Goal: Task Accomplishment & Management: Complete application form

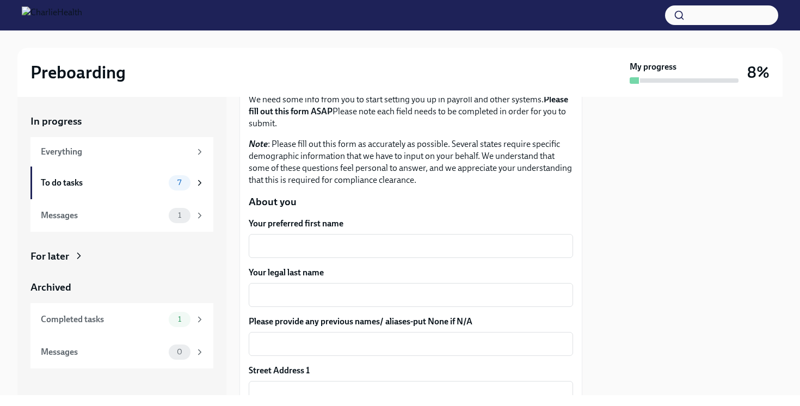
scroll to position [77, 0]
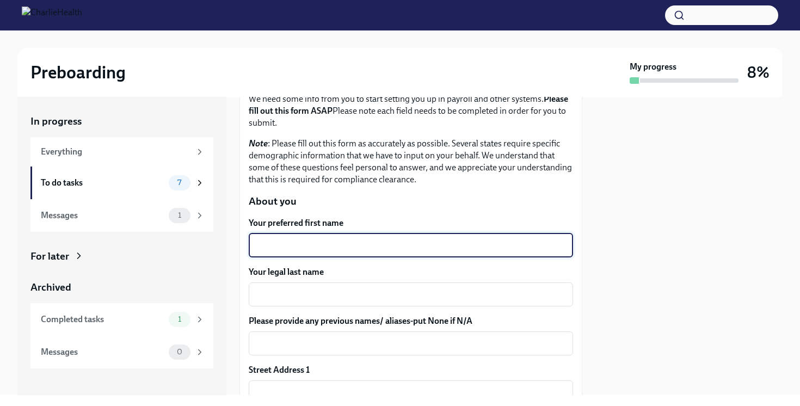
click at [289, 247] on textarea "Your preferred first name" at bounding box center [410, 245] width 311 height 13
type textarea "[PERSON_NAME]"
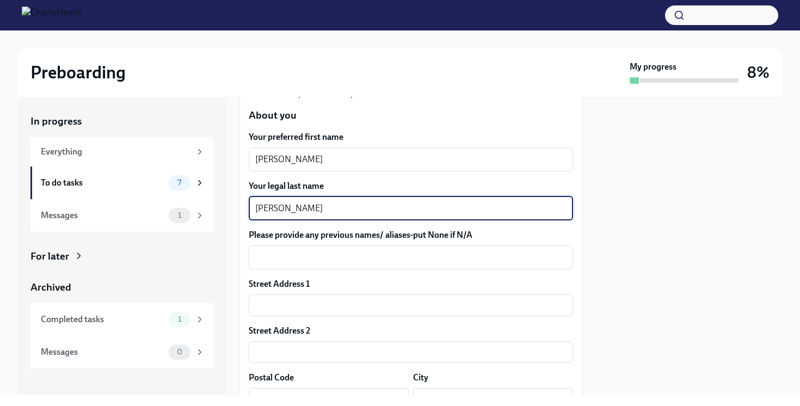
scroll to position [165, 0]
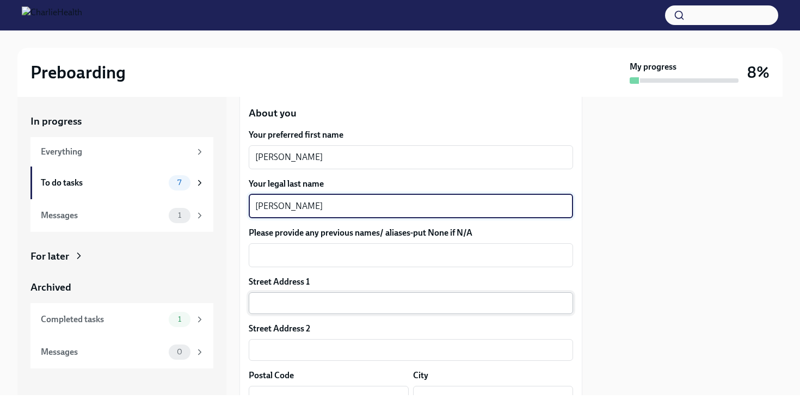
type textarea "[PERSON_NAME]"
click at [296, 302] on input "text" at bounding box center [411, 303] width 324 height 22
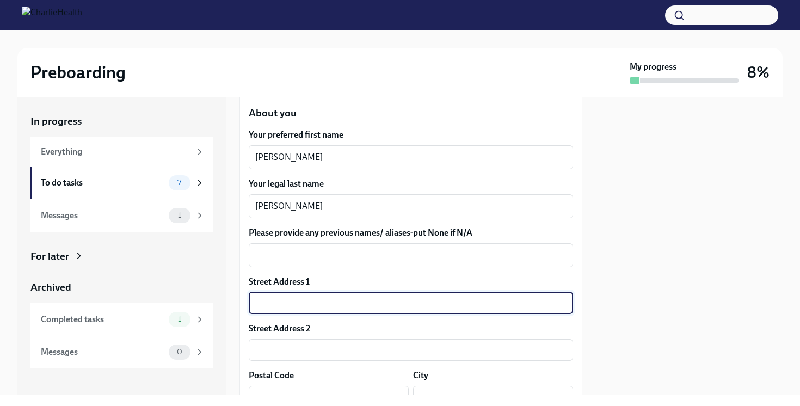
type input "[STREET_ADDRESS]"
type input "78577"
type input "[PERSON_NAME]"
type input "[GEOGRAPHIC_DATA]"
type input "US"
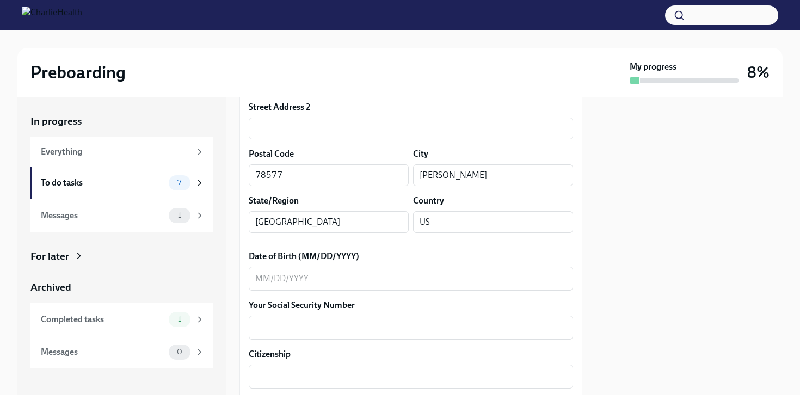
scroll to position [442, 0]
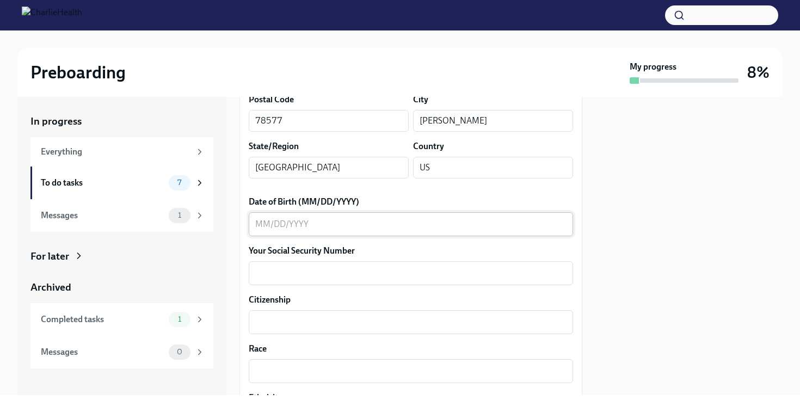
click at [324, 229] on textarea "Date of Birth (MM/DD/YYYY)" at bounding box center [410, 224] width 311 height 13
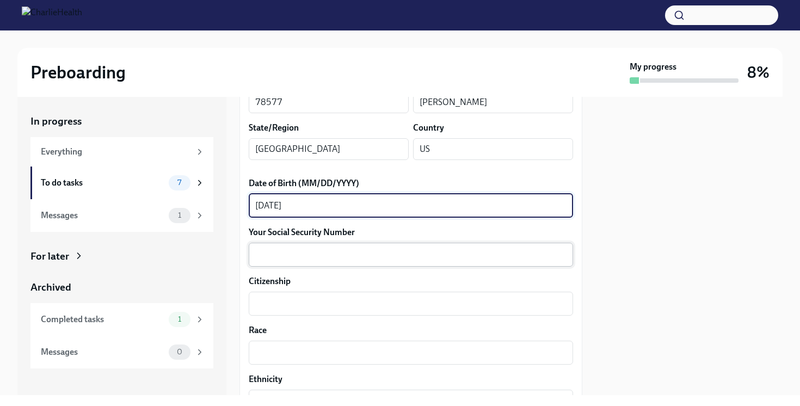
scroll to position [461, 0]
type textarea "[DATE]"
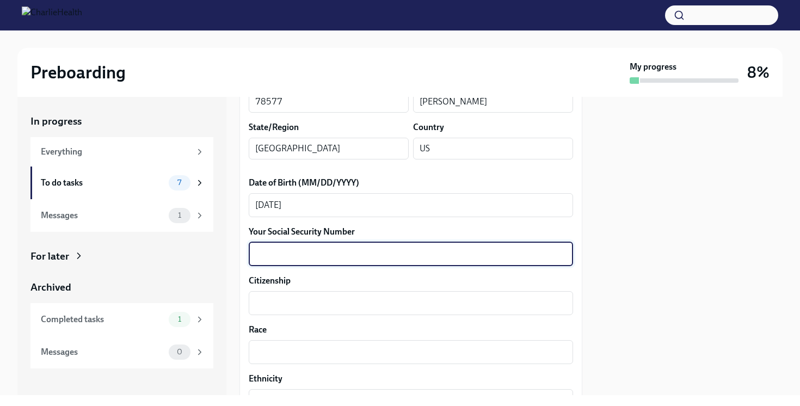
click at [359, 259] on textarea "Your Social Security Number" at bounding box center [410, 254] width 311 height 13
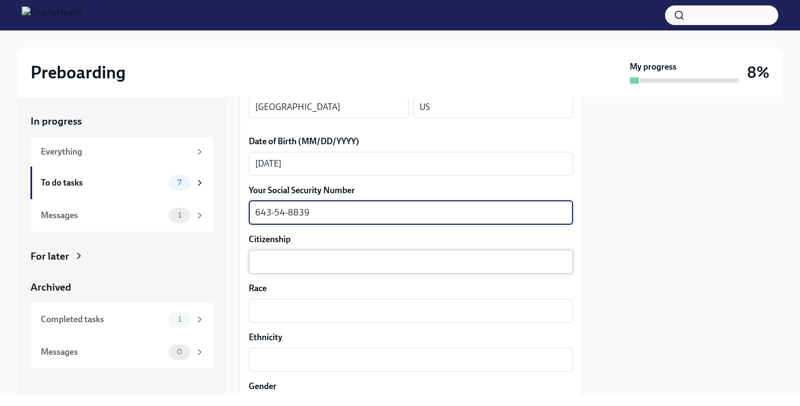
type textarea "643-54-8839"
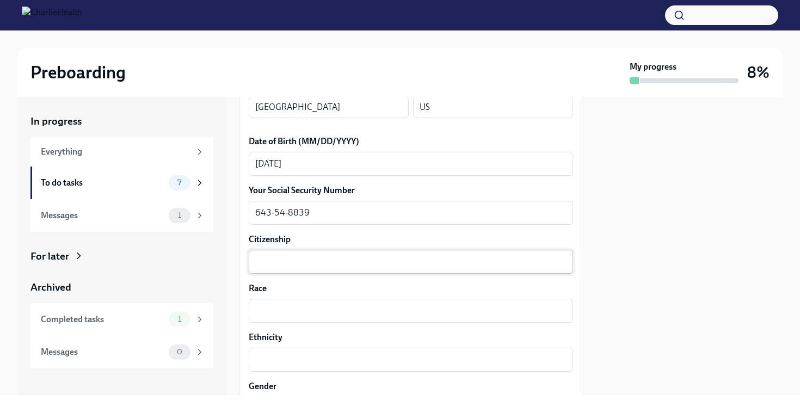
click at [350, 269] on div "x ​" at bounding box center [411, 262] width 324 height 24
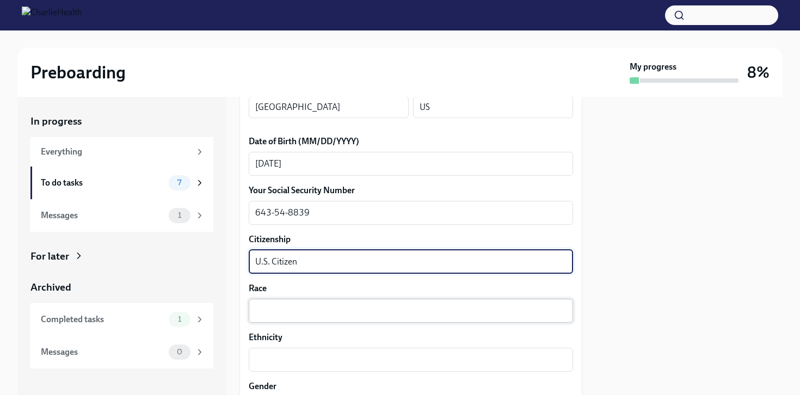
type textarea "U.S. Citizen"
click at [318, 306] on textarea "Race" at bounding box center [410, 310] width 311 height 13
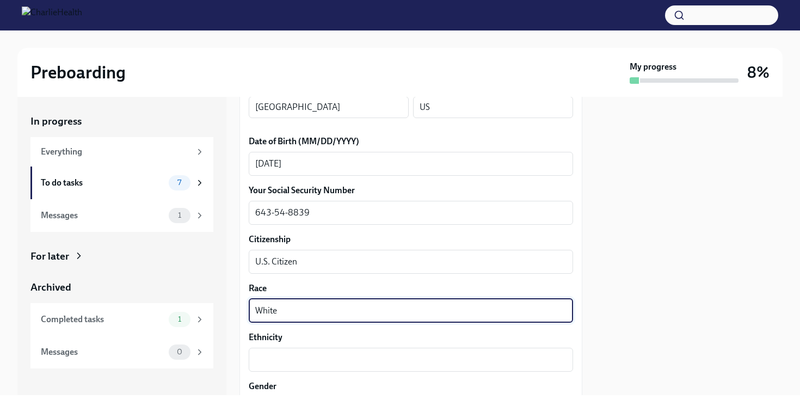
type textarea "White"
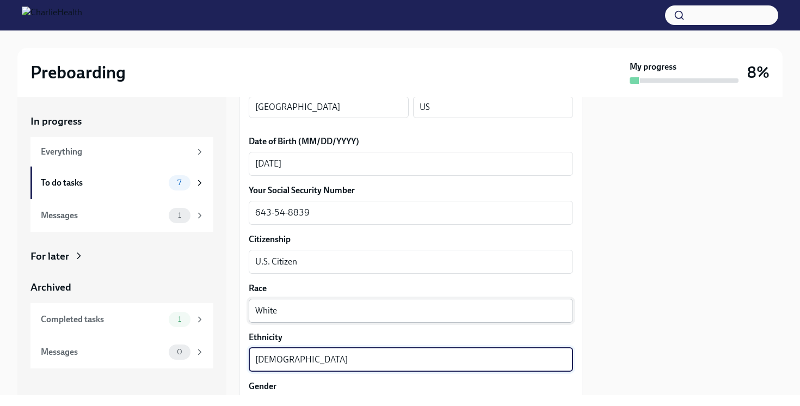
type textarea "[DEMOGRAPHIC_DATA]"
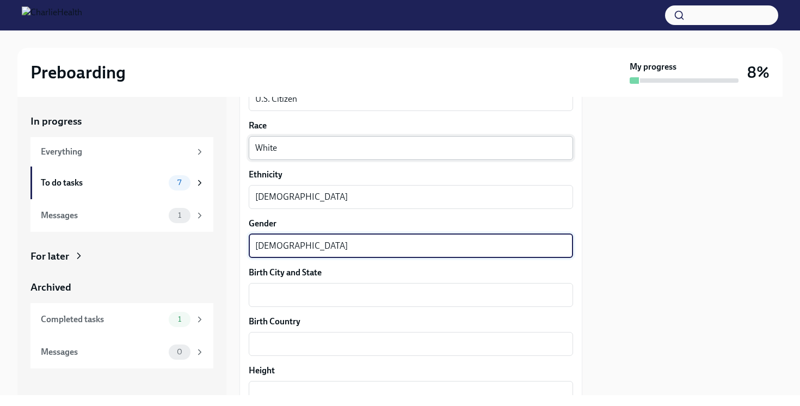
type textarea "[DEMOGRAPHIC_DATA]"
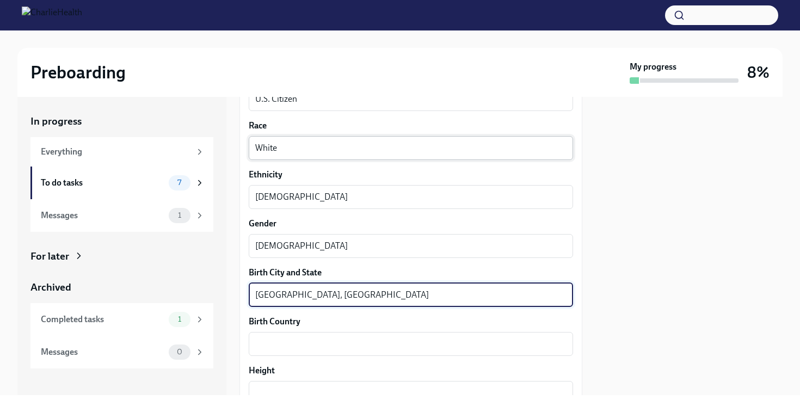
type textarea "[GEOGRAPHIC_DATA], [GEOGRAPHIC_DATA]"
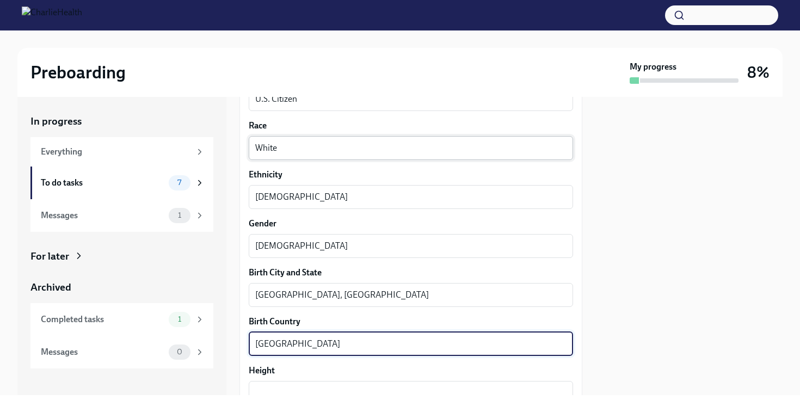
type textarea "[GEOGRAPHIC_DATA]"
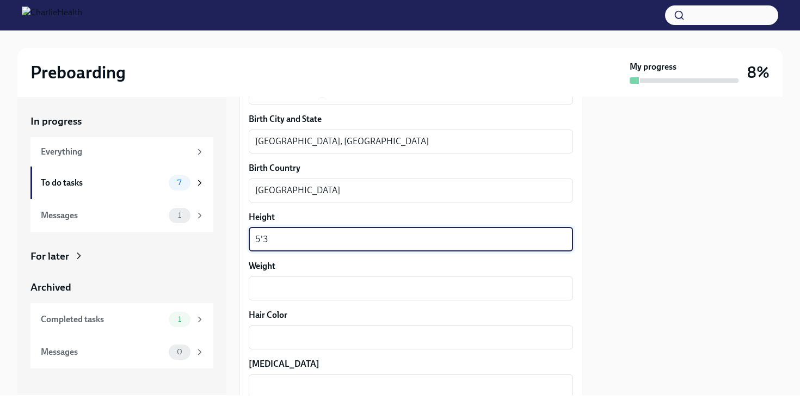
scroll to position [819, 0]
type textarea "5'3"
click at [306, 296] on div "x ​" at bounding box center [411, 288] width 324 height 24
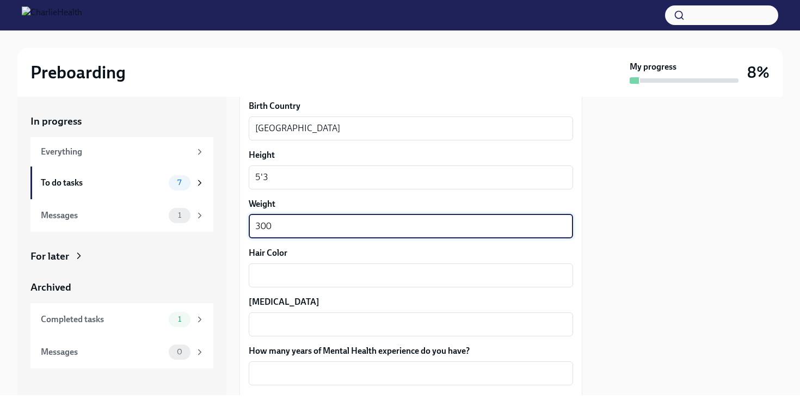
scroll to position [881, 0]
type textarea "300"
click at [304, 282] on div "x ​" at bounding box center [411, 275] width 324 height 24
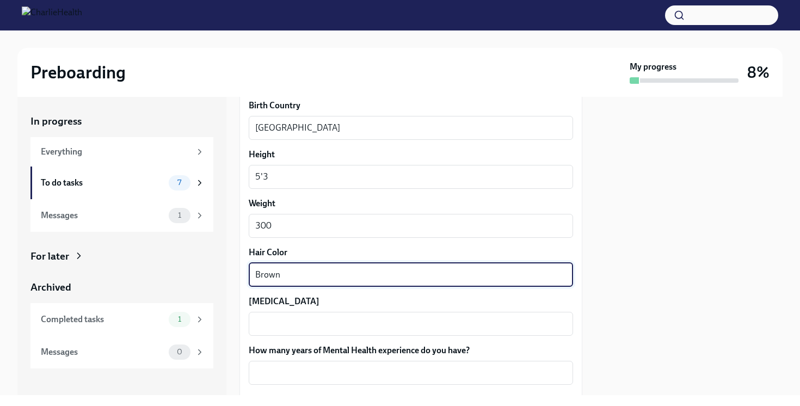
type textarea "Brown"
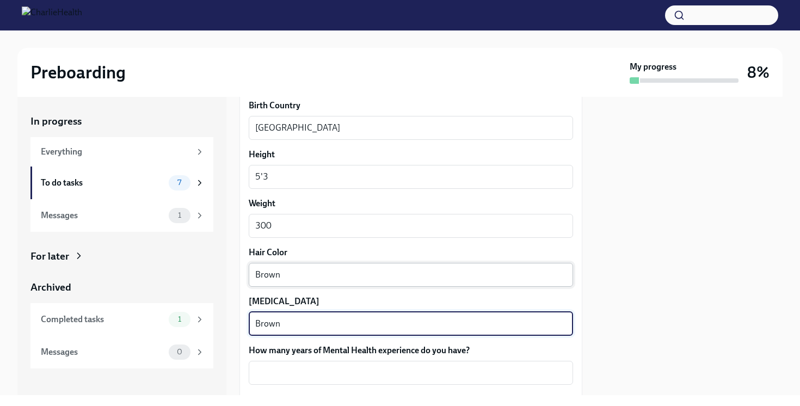
type textarea "Brown"
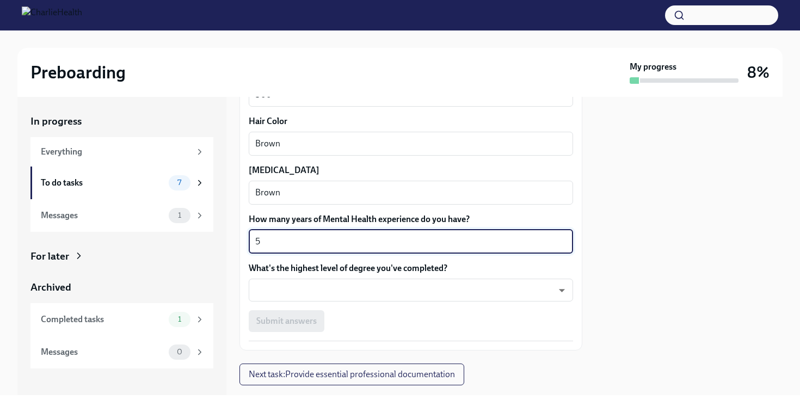
scroll to position [1013, 0]
type textarea "5"
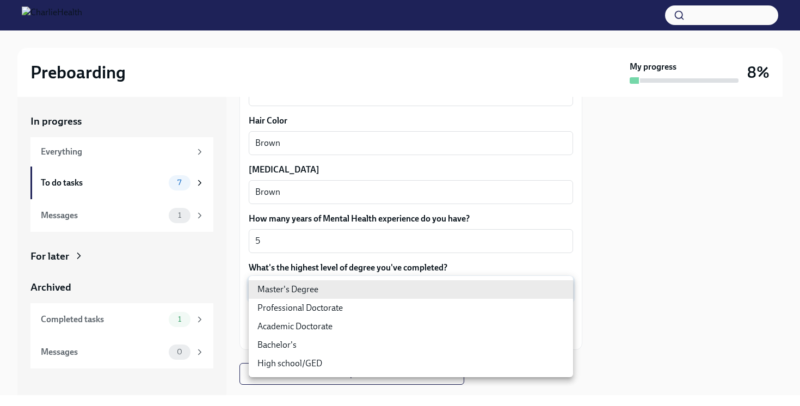
click at [325, 285] on body "Preboarding My progress 8% In progress Everything To do tasks 7 Messages 1 For …" at bounding box center [400, 203] width 800 height 406
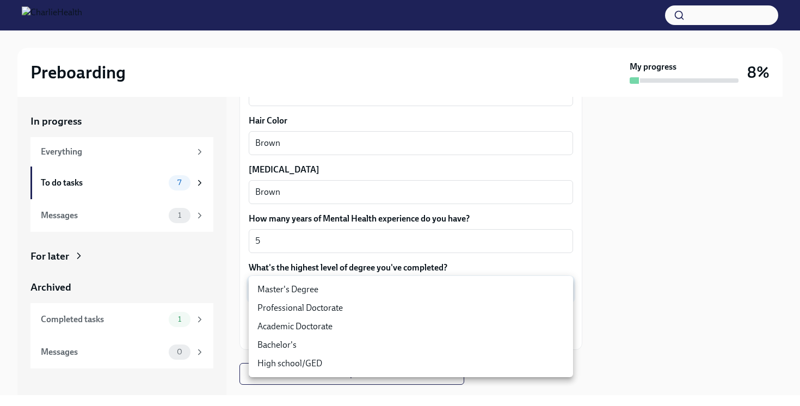
click at [328, 286] on li "Master's Degree" at bounding box center [411, 289] width 324 height 19
type input "2vBr-ghkD"
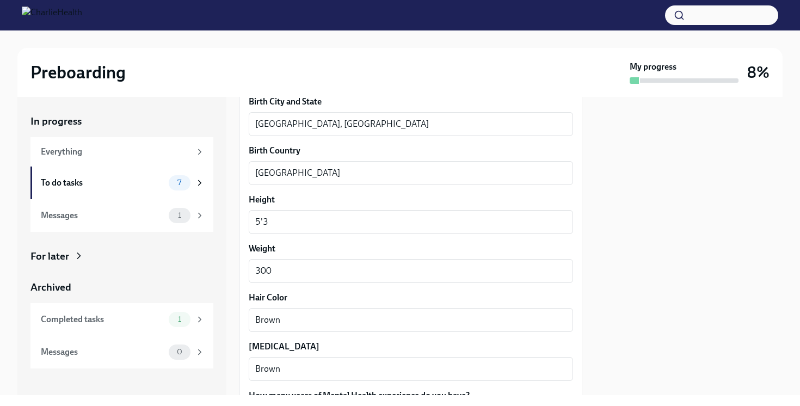
scroll to position [1037, 0]
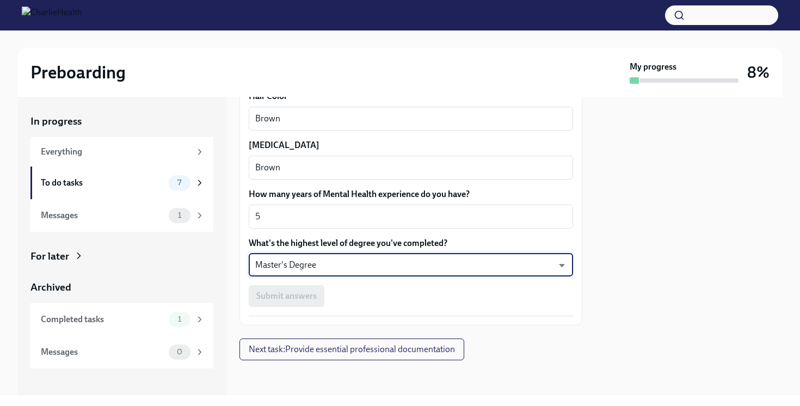
click at [302, 296] on div "Submit answers" at bounding box center [411, 296] width 324 height 22
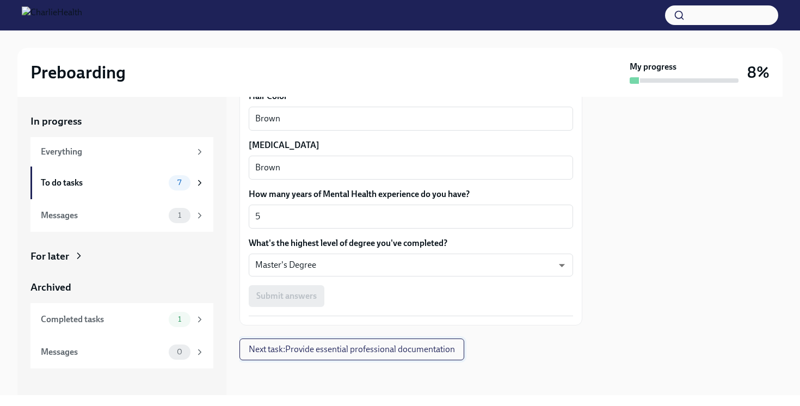
click at [291, 349] on span "Next task : Provide essential professional documentation" at bounding box center [352, 349] width 206 height 11
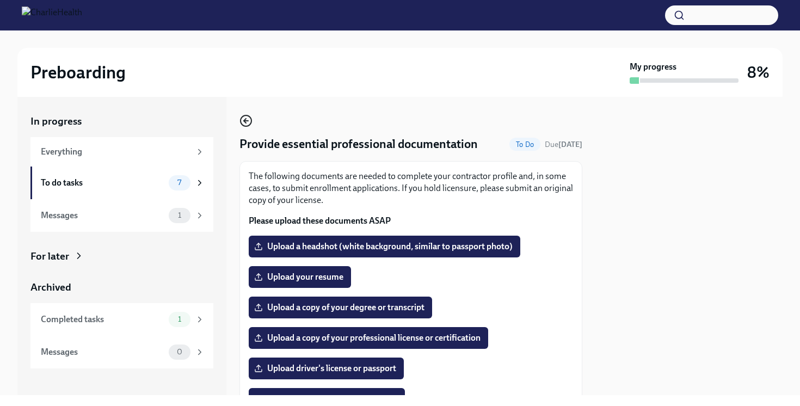
click at [244, 120] on icon "button" at bounding box center [245, 121] width 2 height 4
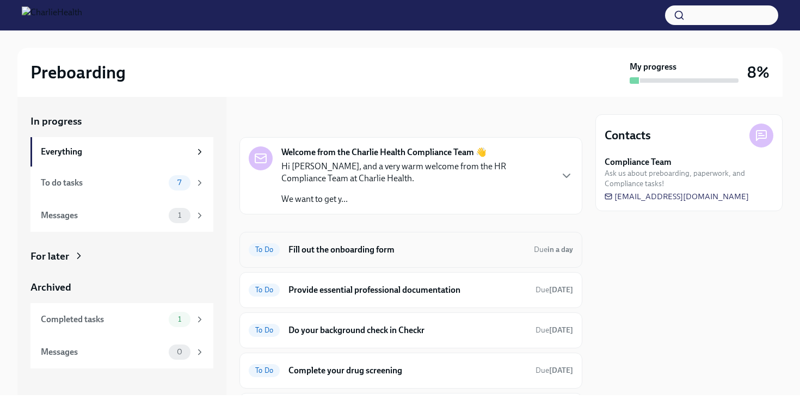
click at [346, 247] on h6 "Fill out the onboarding form" at bounding box center [407, 250] width 237 height 12
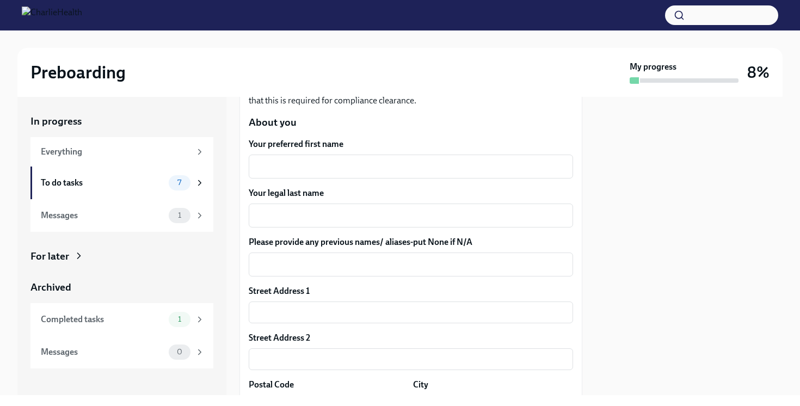
scroll to position [127, 0]
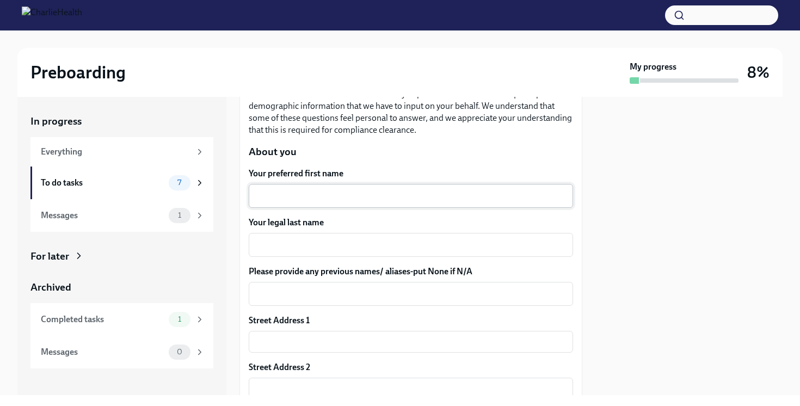
click at [352, 204] on div "x ​" at bounding box center [411, 196] width 324 height 24
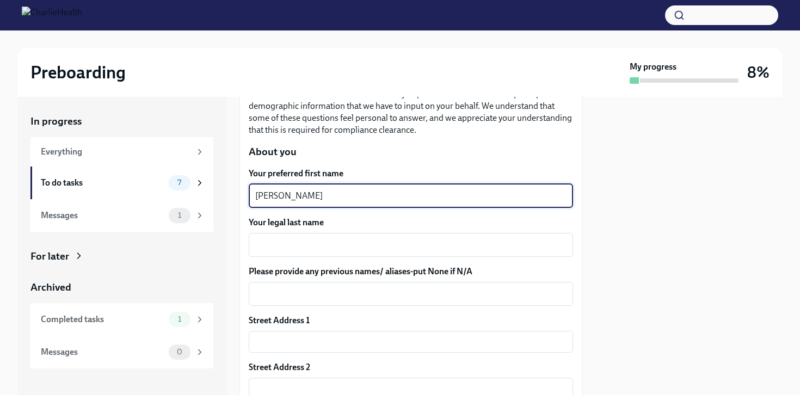
type textarea "[PERSON_NAME]"
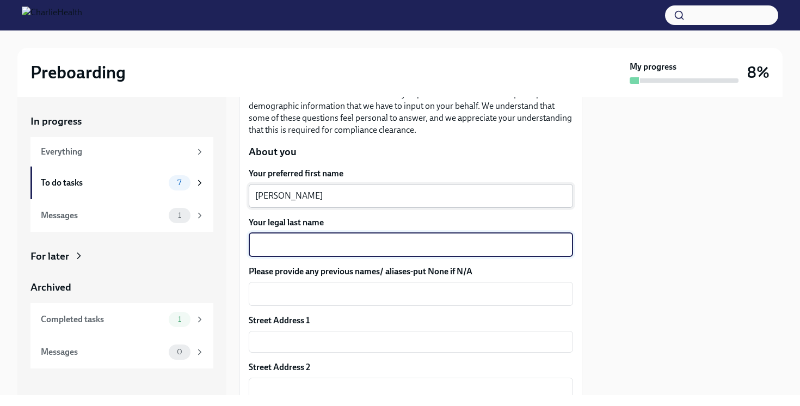
type textarea "M"
type textarea "[PERSON_NAME]"
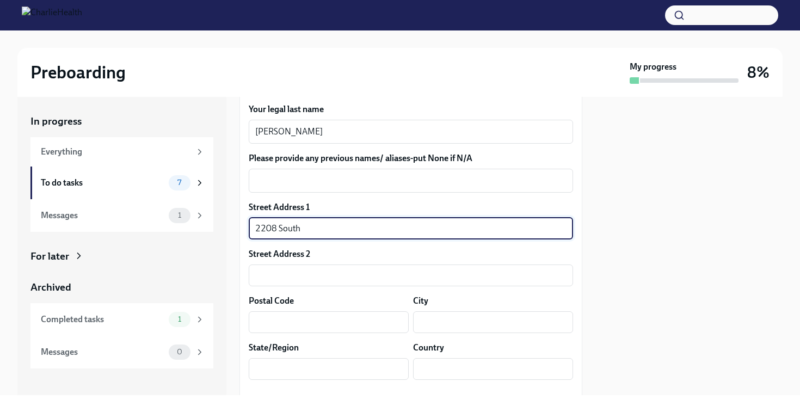
scroll to position [243, 0]
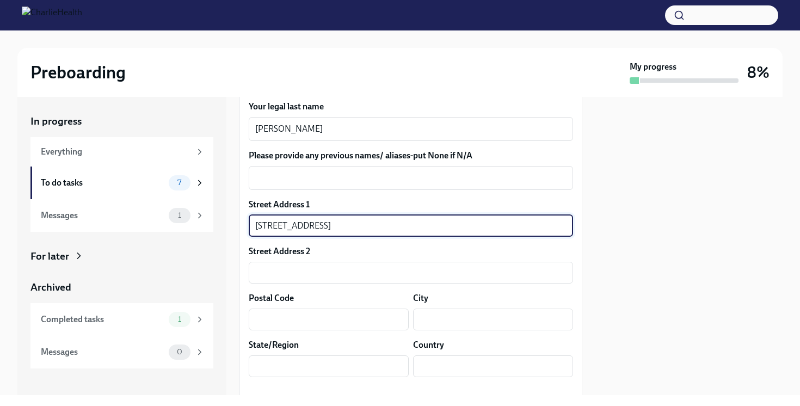
type input "[STREET_ADDRESS]"
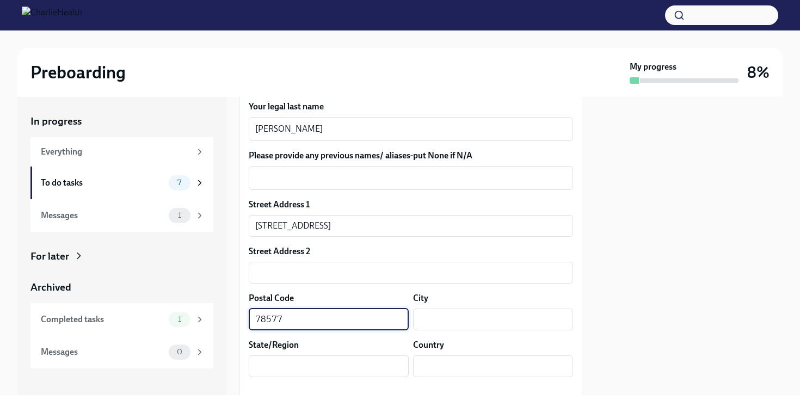
type input "78577"
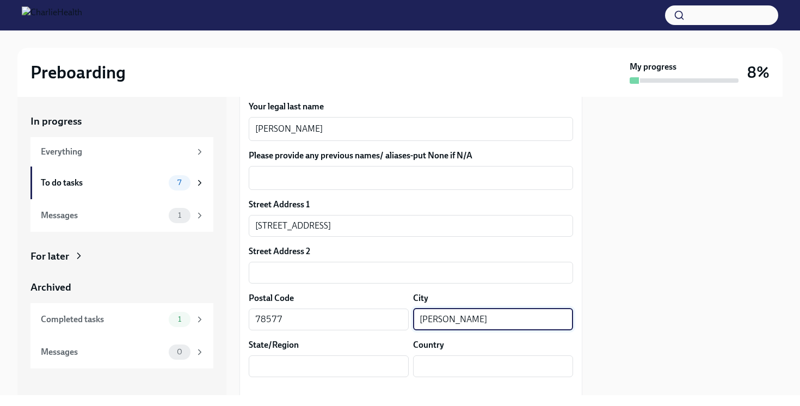
type input "[PERSON_NAME]"
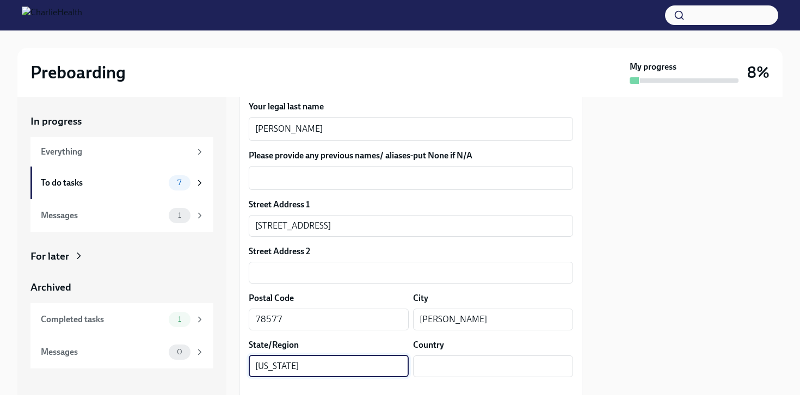
type input "[US_STATE]"
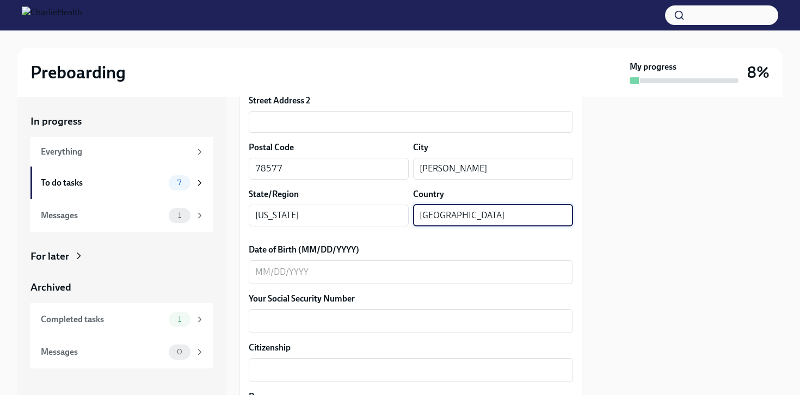
scroll to position [441, 0]
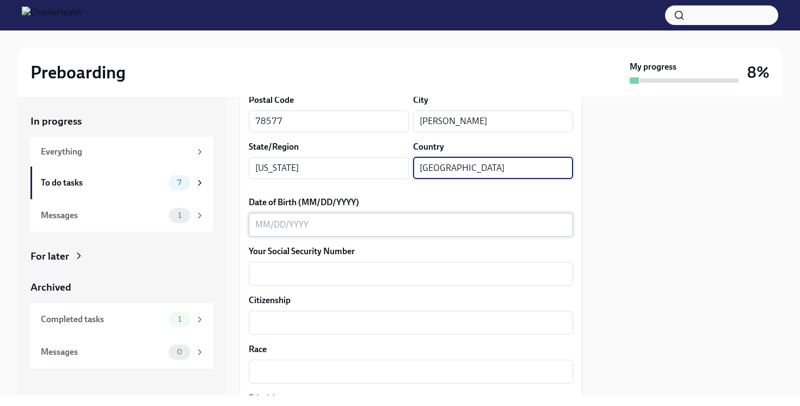
type input "[GEOGRAPHIC_DATA]"
click at [331, 226] on textarea "Date of Birth (MM/DD/YYYY)" at bounding box center [410, 224] width 311 height 13
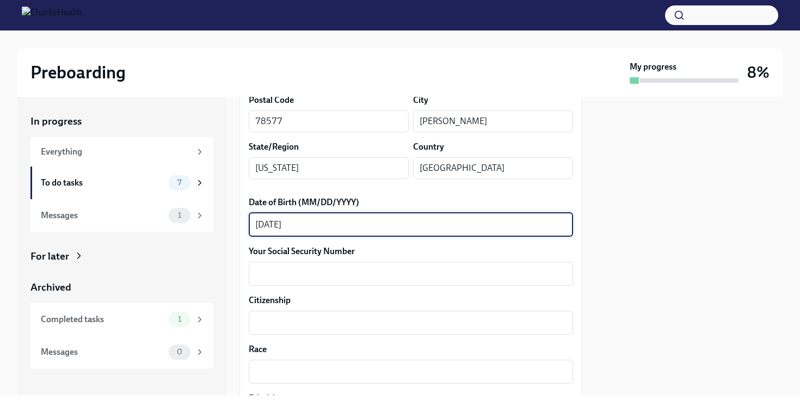
type textarea "[DATE]"
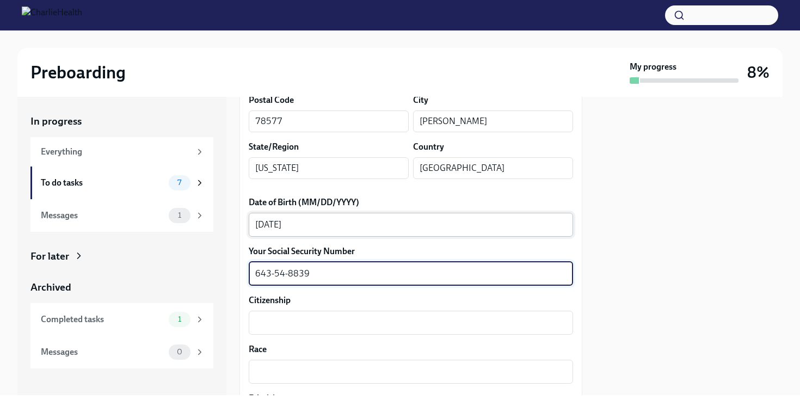
type textarea "643-54-8839"
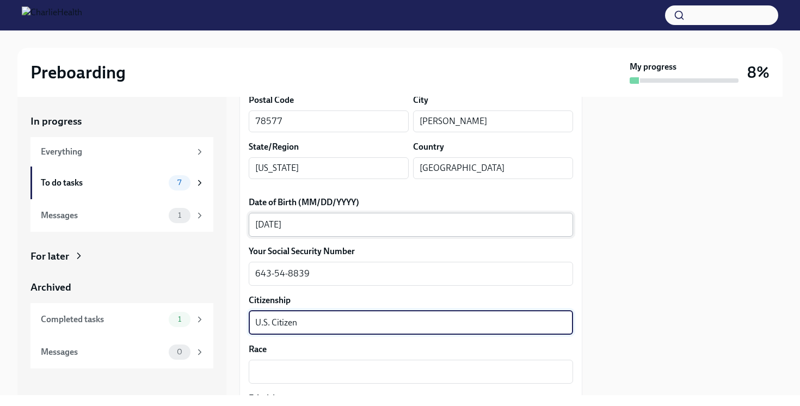
type textarea "U.S. Citizen"
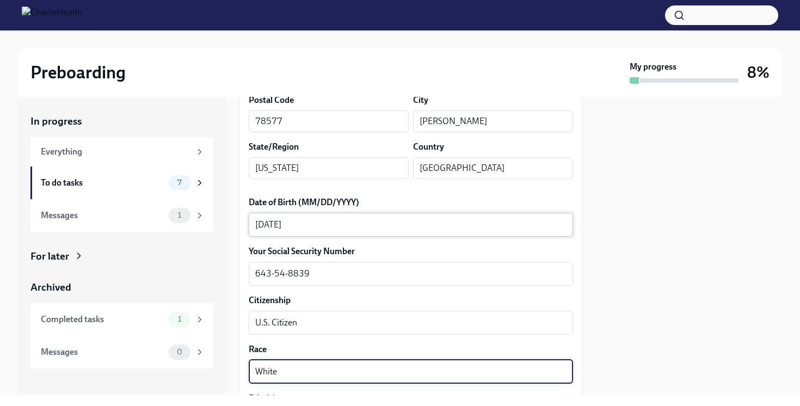
type textarea "White"
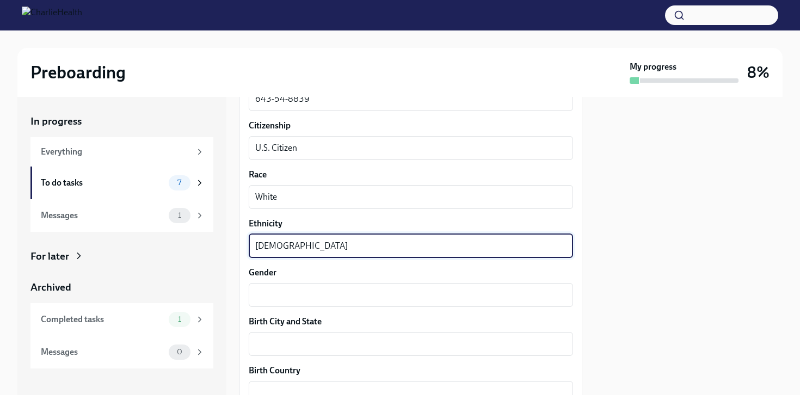
type textarea "[DEMOGRAPHIC_DATA]"
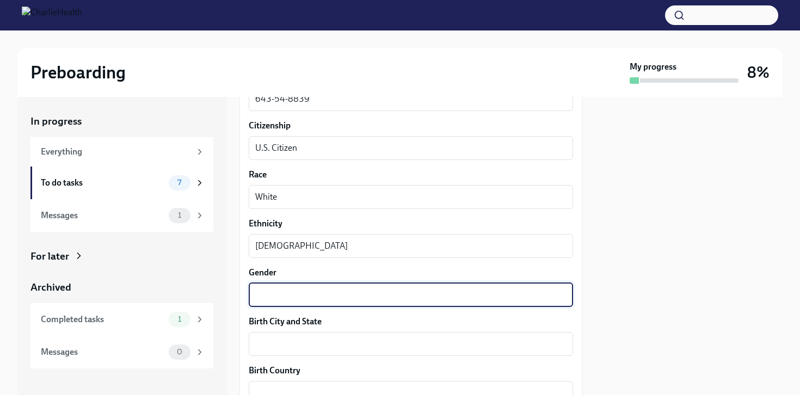
type textarea "w"
type textarea "[DEMOGRAPHIC_DATA]"
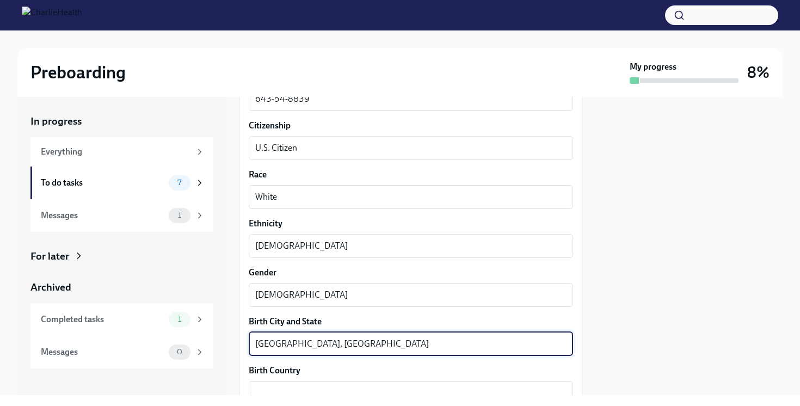
type textarea "[GEOGRAPHIC_DATA], [GEOGRAPHIC_DATA]"
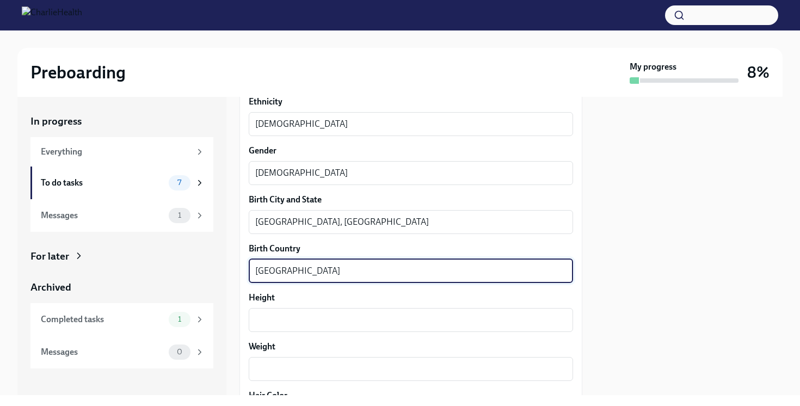
scroll to position [802, 0]
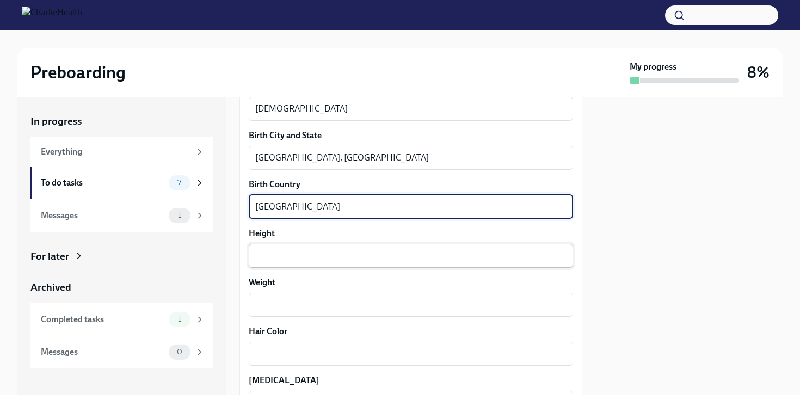
type textarea "[GEOGRAPHIC_DATA]"
click at [317, 253] on textarea "Height" at bounding box center [410, 255] width 311 height 13
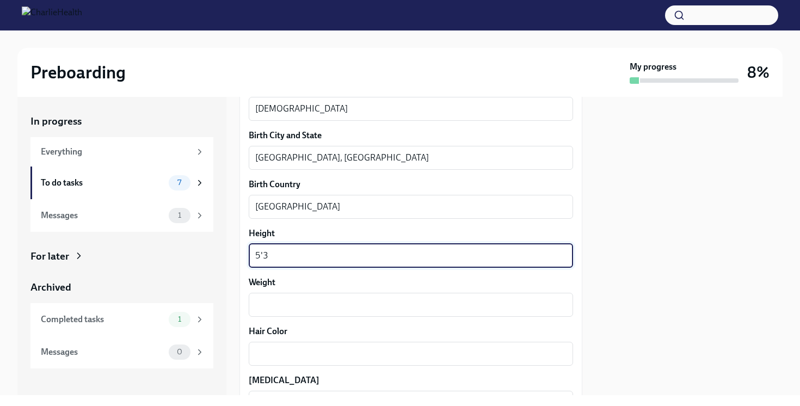
type textarea "5'3"
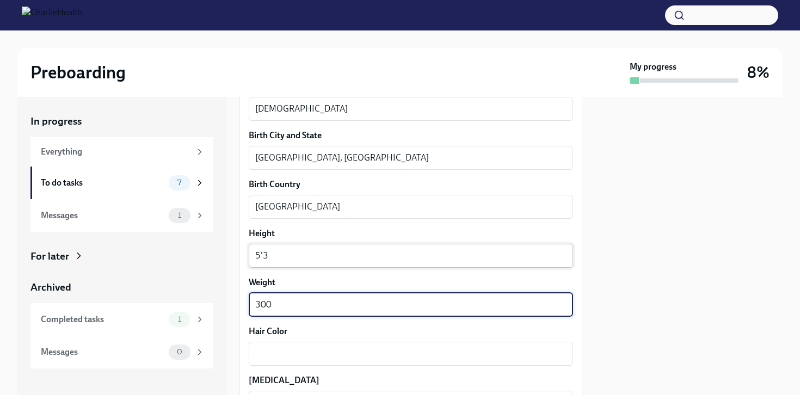
type textarea "300"
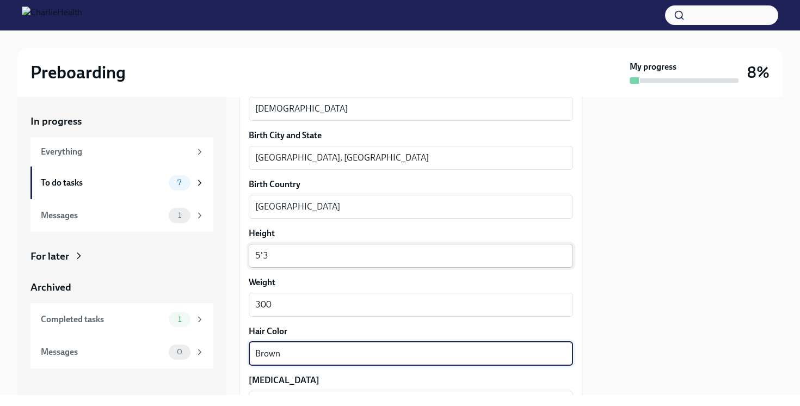
type textarea "Brown"
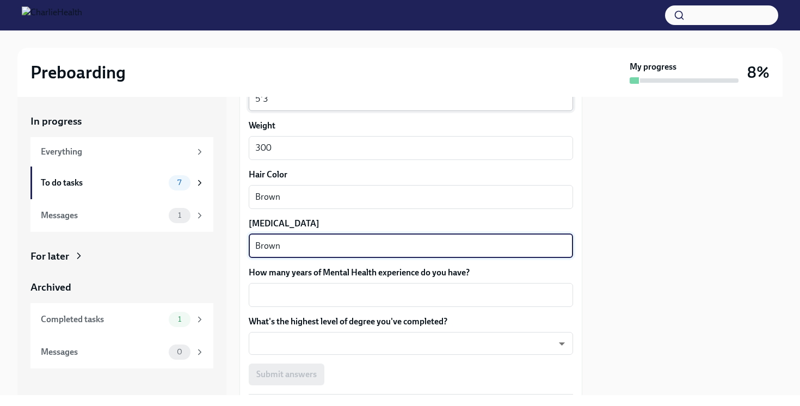
type textarea "Brown"
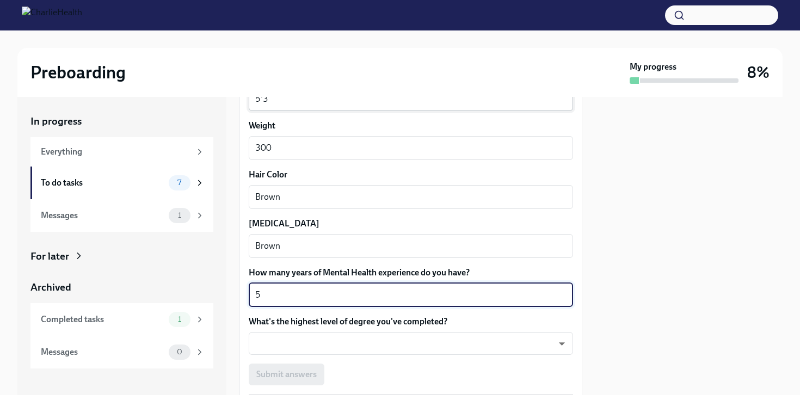
type textarea "5"
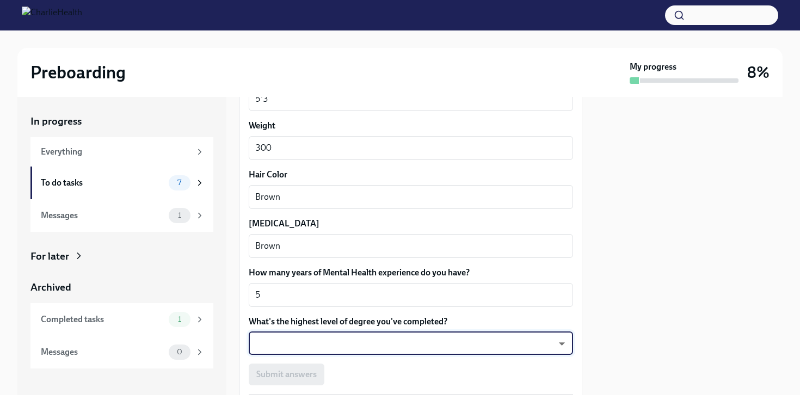
click at [321, 341] on body "Preboarding My progress 8% In progress Everything To do tasks 7 Messages 1 For …" at bounding box center [400, 203] width 800 height 406
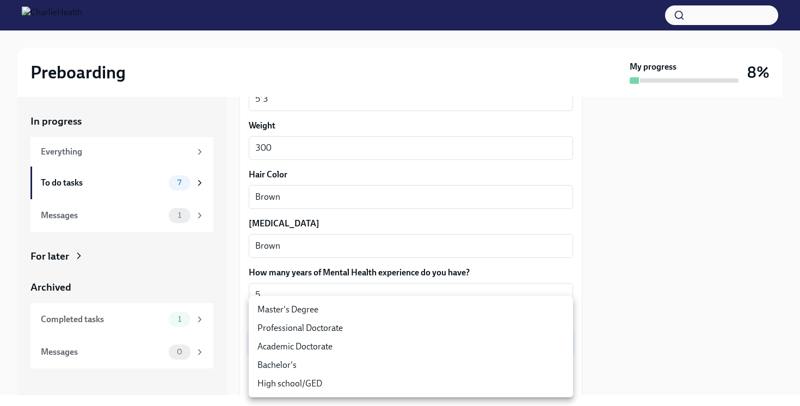
click at [309, 314] on li "Master's Degree" at bounding box center [411, 310] width 324 height 19
type input "2vBr-ghkD"
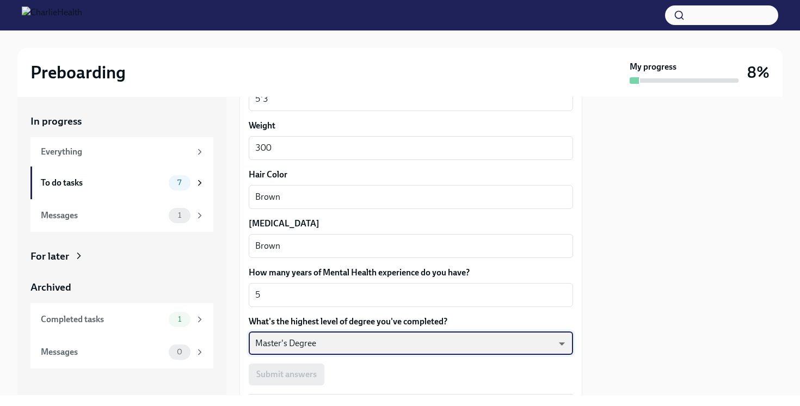
scroll to position [994, 0]
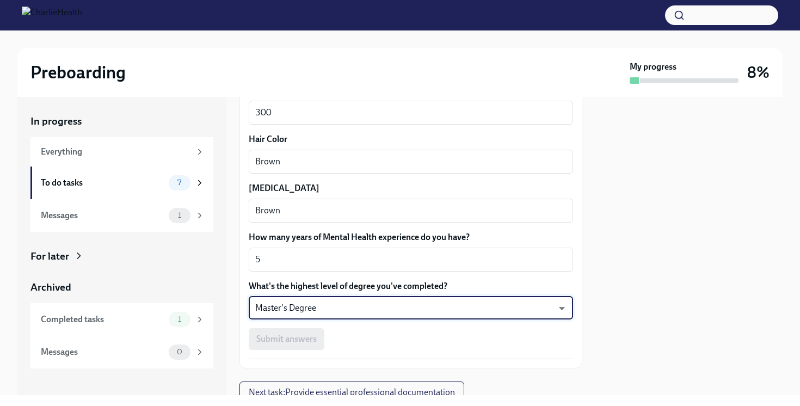
click at [302, 335] on div "Submit answers" at bounding box center [411, 339] width 324 height 22
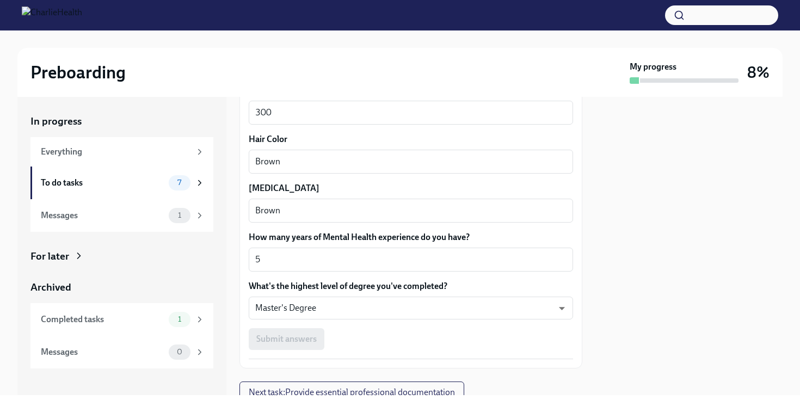
scroll to position [1037, 0]
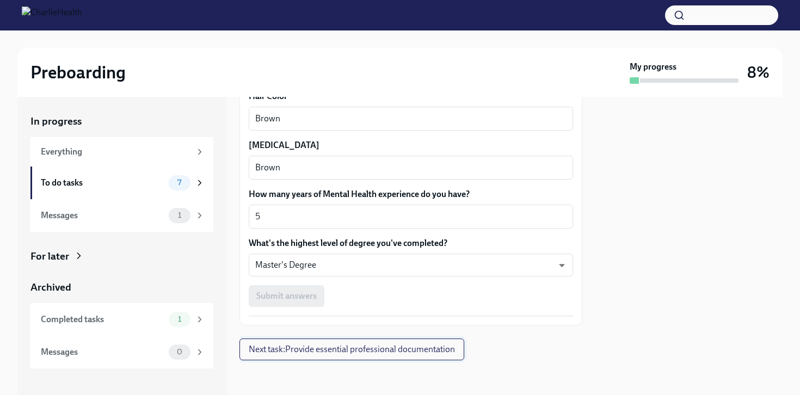
click at [303, 350] on span "Next task : Provide essential professional documentation" at bounding box center [352, 349] width 206 height 11
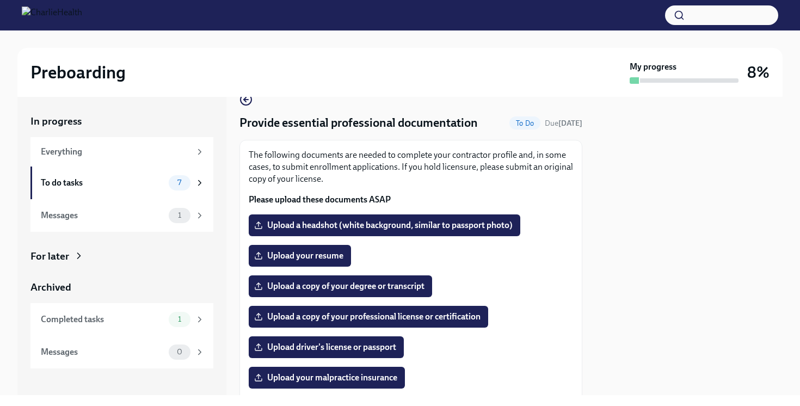
scroll to position [30, 0]
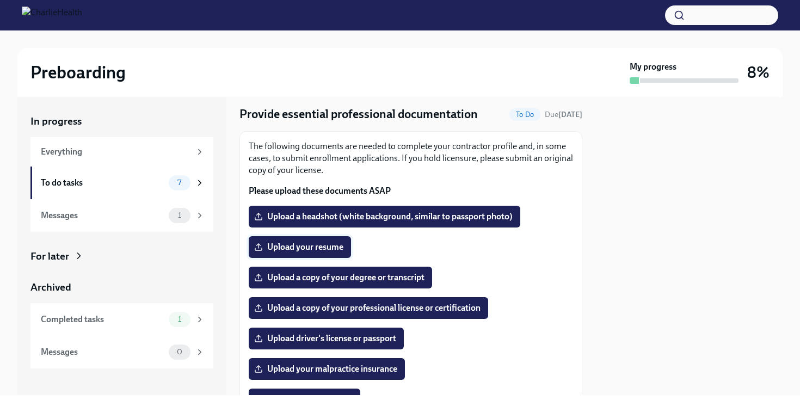
click at [309, 247] on span "Upload your resume" at bounding box center [299, 247] width 87 height 11
click at [0, 0] on input "Upload your resume" at bounding box center [0, 0] width 0 height 0
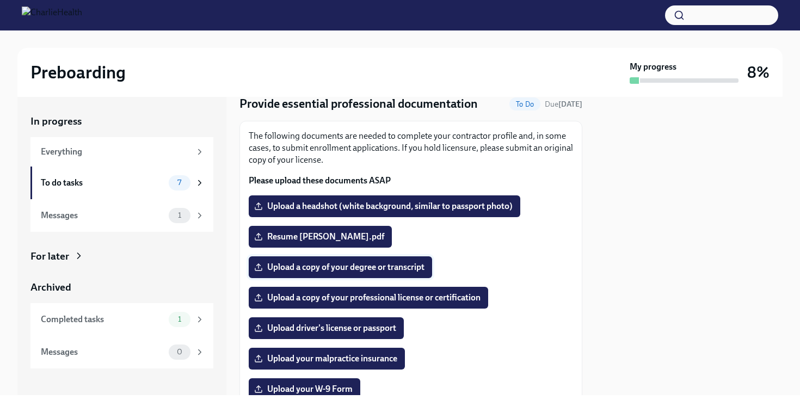
scroll to position [42, 0]
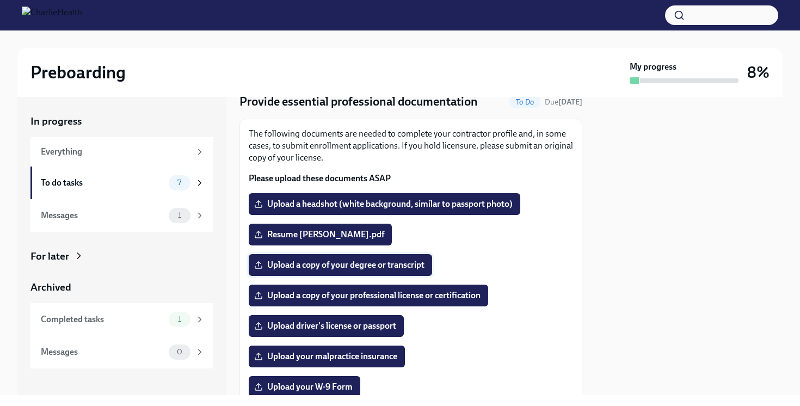
click at [361, 266] on span "Upload a copy of your degree or transcript" at bounding box center [340, 265] width 168 height 11
click at [0, 0] on input "Upload a copy of your degree or transcript" at bounding box center [0, 0] width 0 height 0
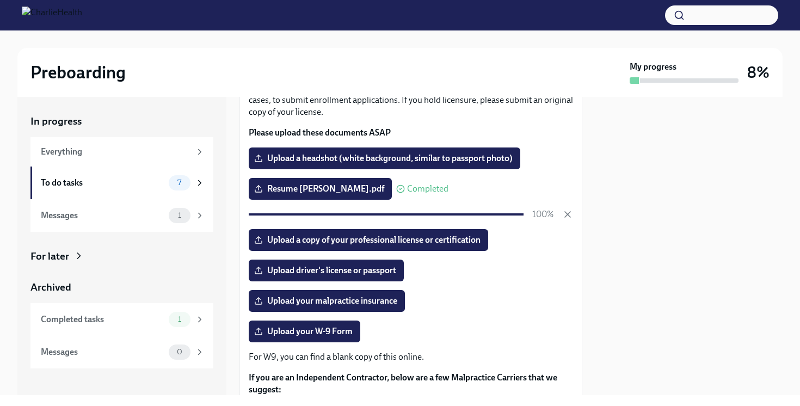
scroll to position [97, 0]
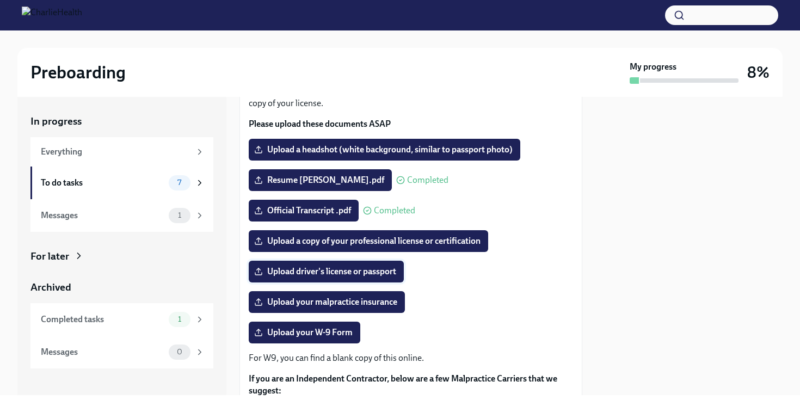
click at [363, 273] on span "Upload driver's license or passport" at bounding box center [326, 271] width 140 height 11
click at [0, 0] on input "Upload driver's license or passport" at bounding box center [0, 0] width 0 height 0
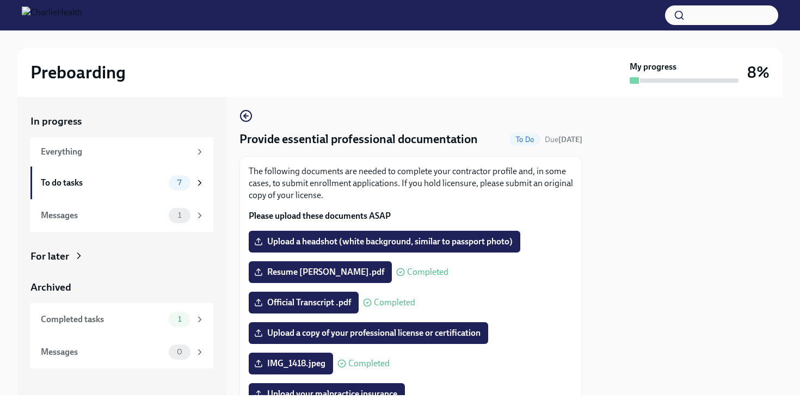
scroll to position [0, 0]
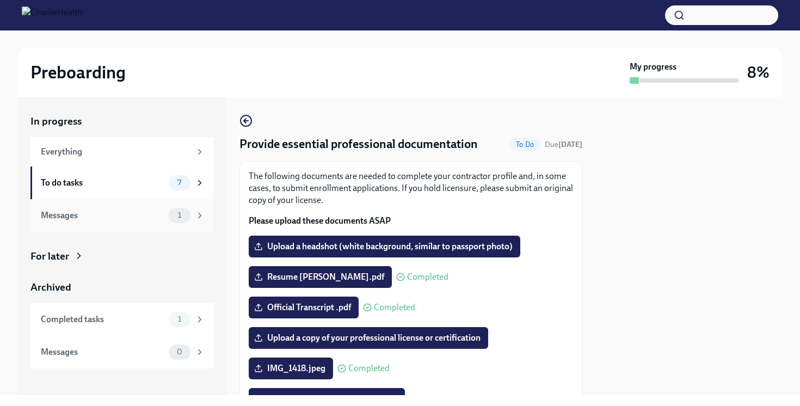
click at [140, 215] on div "Messages" at bounding box center [103, 216] width 124 height 12
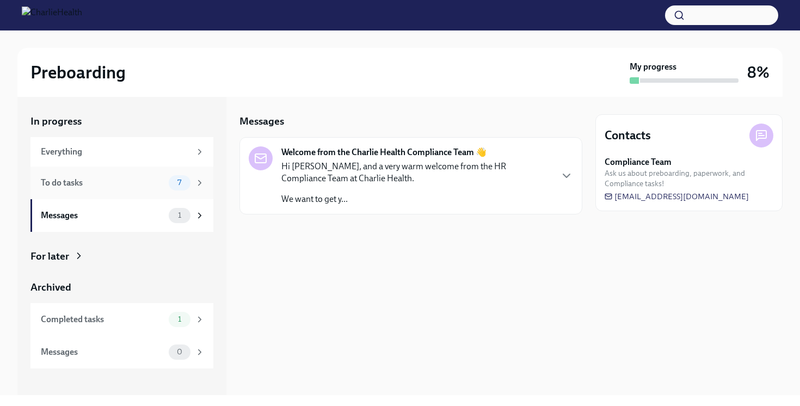
click at [145, 185] on div "To do tasks" at bounding box center [103, 183] width 124 height 12
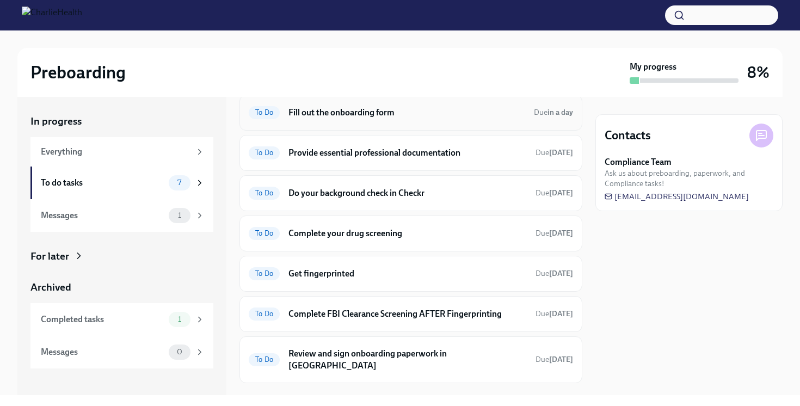
scroll to position [54, 0]
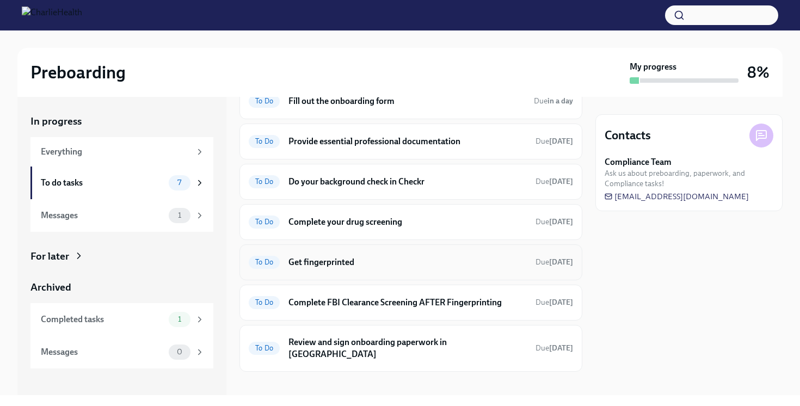
click at [336, 266] on h6 "Get fingerprinted" at bounding box center [408, 262] width 238 height 12
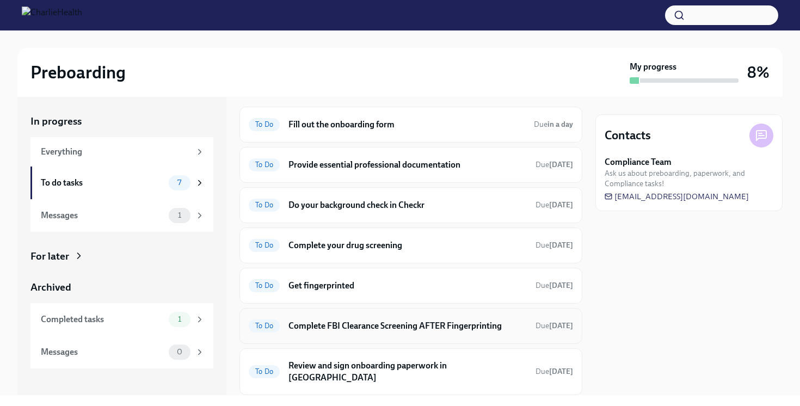
scroll to position [54, 0]
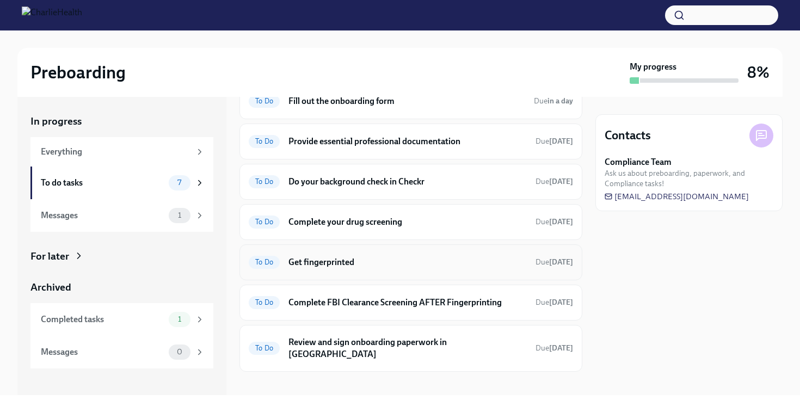
click at [345, 268] on div "To Do Get fingerprinted Due [DATE]" at bounding box center [411, 262] width 324 height 17
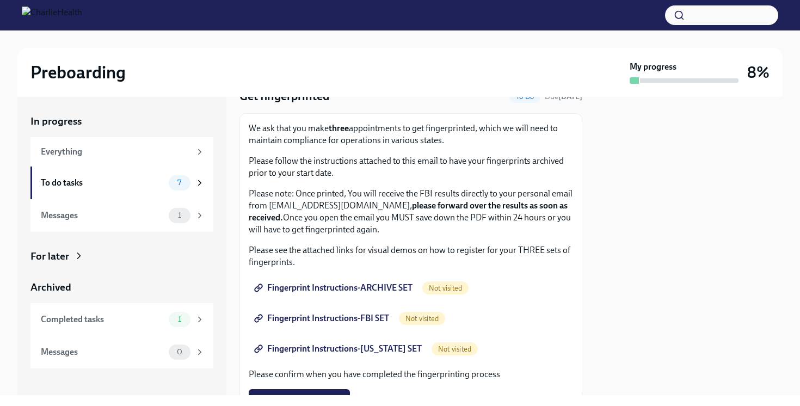
scroll to position [49, 0]
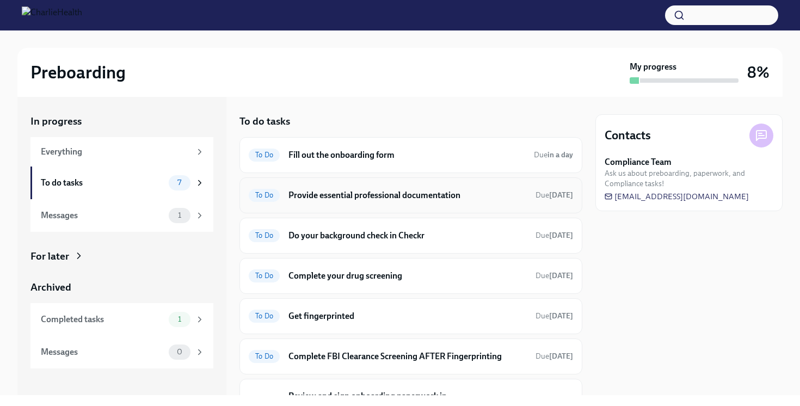
scroll to position [54, 0]
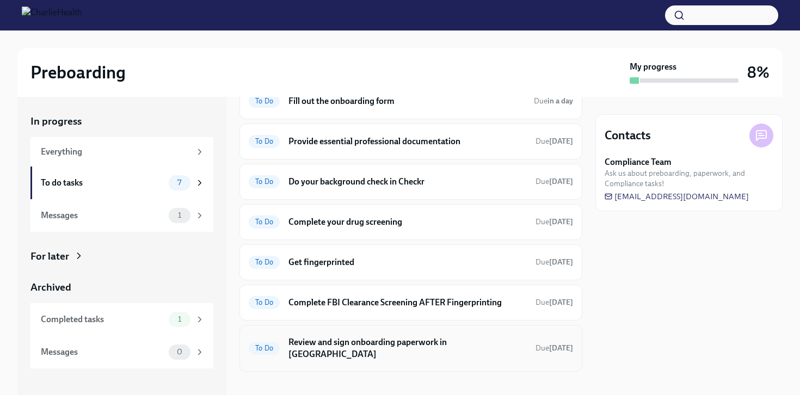
click at [311, 346] on h6 "Review and sign onboarding paperwork in [GEOGRAPHIC_DATA]" at bounding box center [408, 348] width 238 height 24
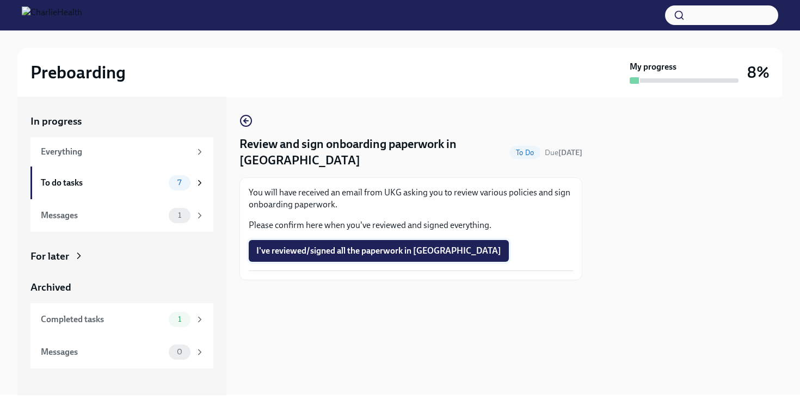
click at [336, 246] on span "I've reviewed/signed all the paperwork in [GEOGRAPHIC_DATA]" at bounding box center [378, 251] width 245 height 11
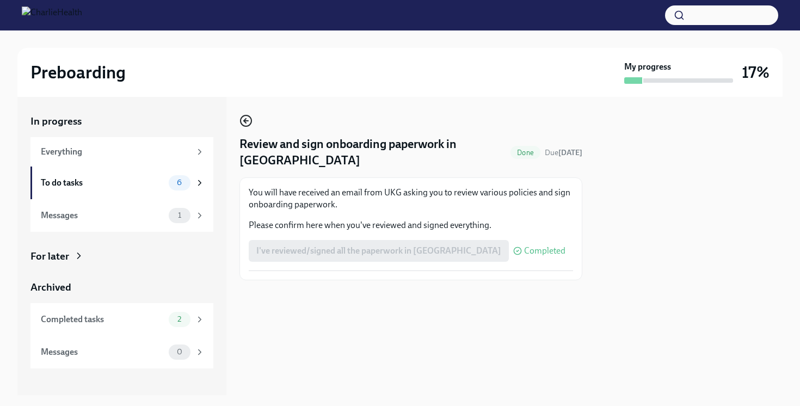
click at [244, 122] on icon "button" at bounding box center [246, 120] width 13 height 13
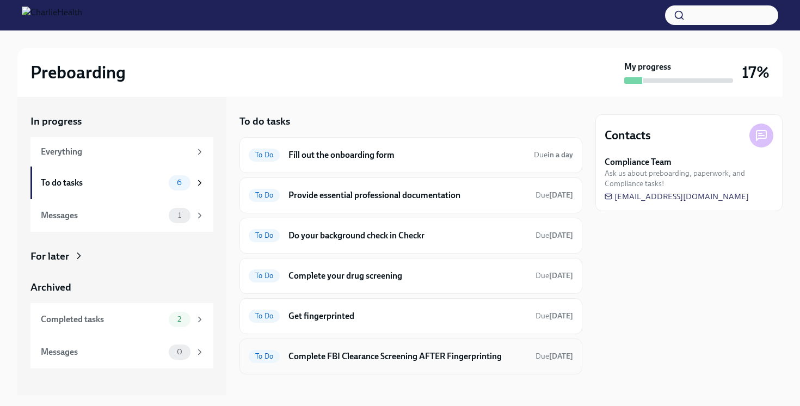
click at [320, 355] on h6 "Complete FBI Clearance Screening AFTER Fingerprinting" at bounding box center [408, 357] width 238 height 12
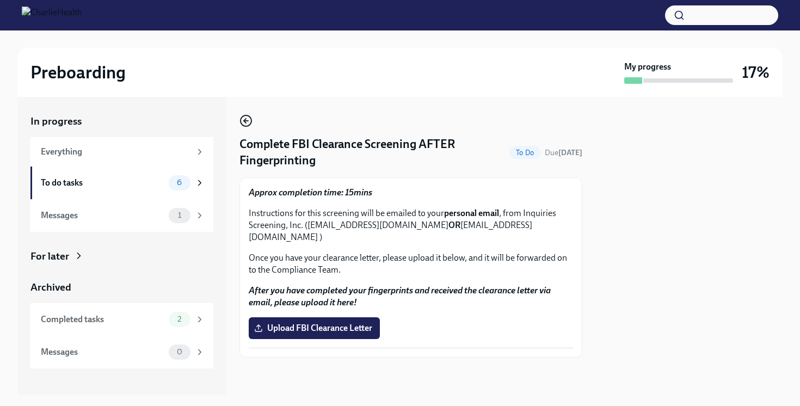
click at [247, 121] on icon "button" at bounding box center [246, 121] width 4 height 0
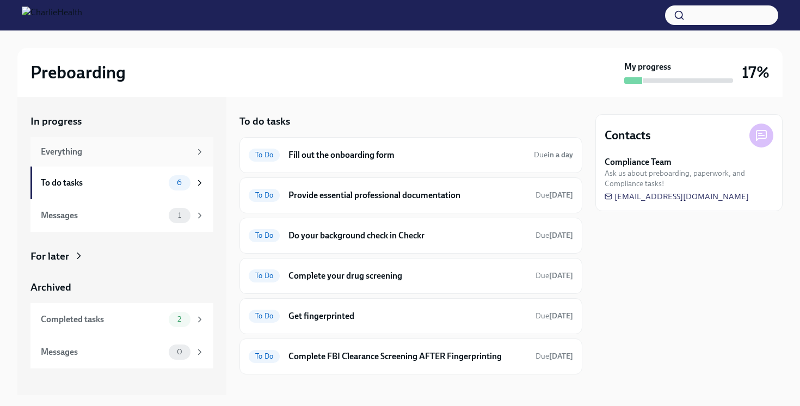
click at [144, 151] on div "Everything" at bounding box center [116, 152] width 150 height 12
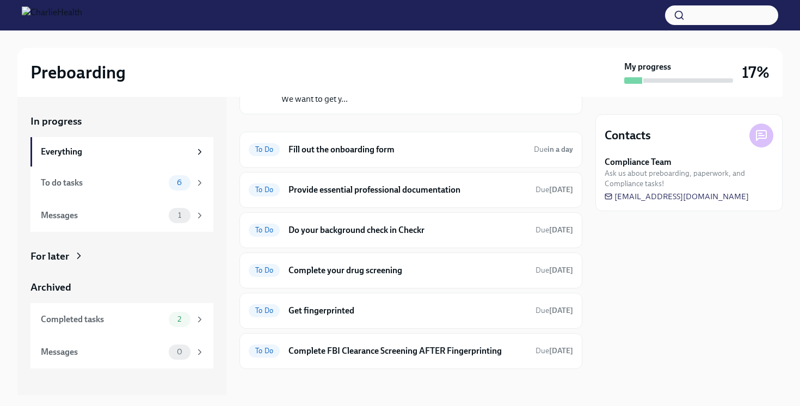
scroll to position [102, 0]
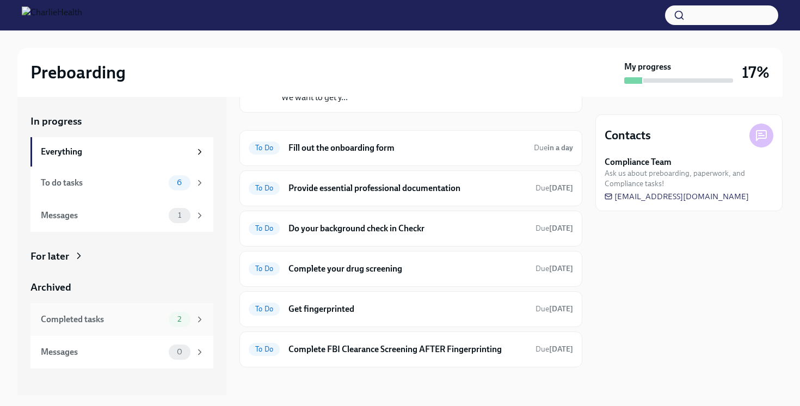
click at [149, 317] on div "Completed tasks" at bounding box center [103, 320] width 124 height 12
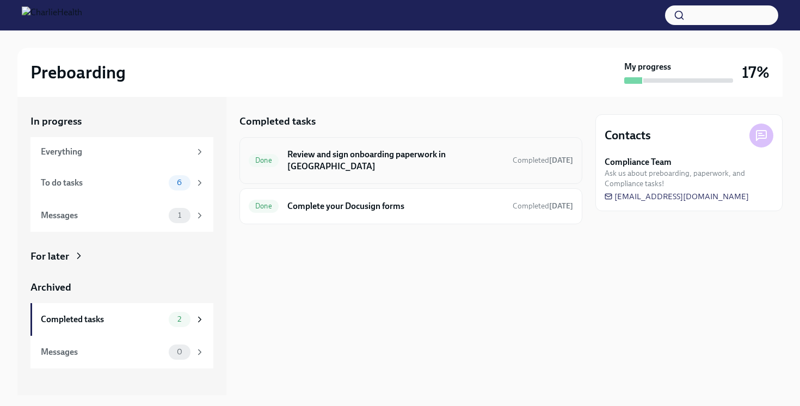
click at [393, 161] on h6 "Review and sign onboarding paperwork in [GEOGRAPHIC_DATA]" at bounding box center [395, 161] width 217 height 24
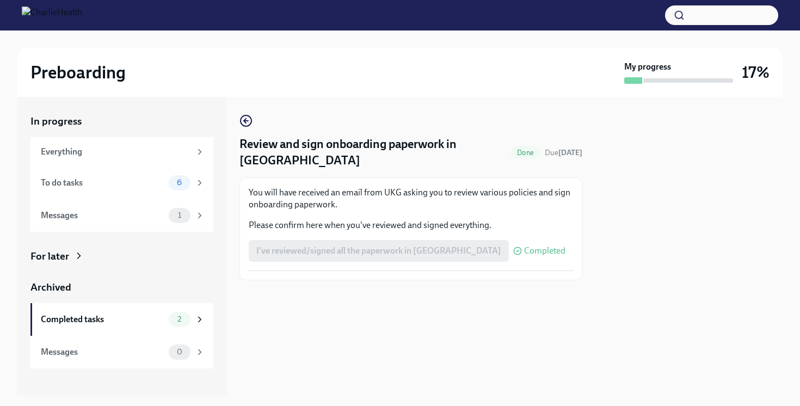
click at [336, 240] on div "I've reviewed/signed all the paperwork in [GEOGRAPHIC_DATA] Completed" at bounding box center [407, 251] width 317 height 22
click at [142, 210] on div "Messages" at bounding box center [103, 216] width 124 height 12
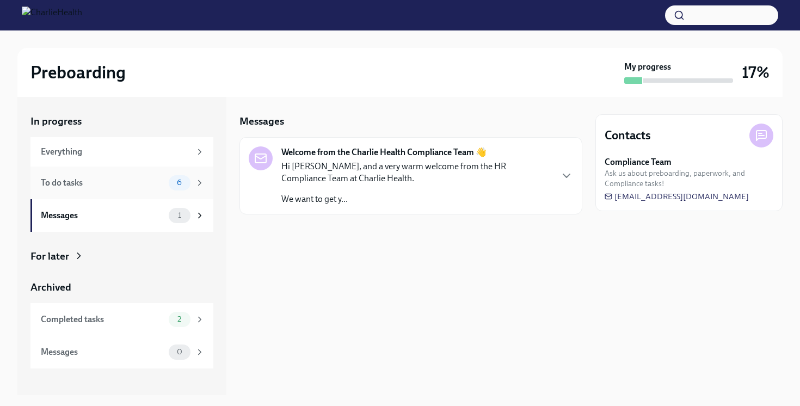
click at [149, 186] on div "To do tasks" at bounding box center [103, 183] width 124 height 12
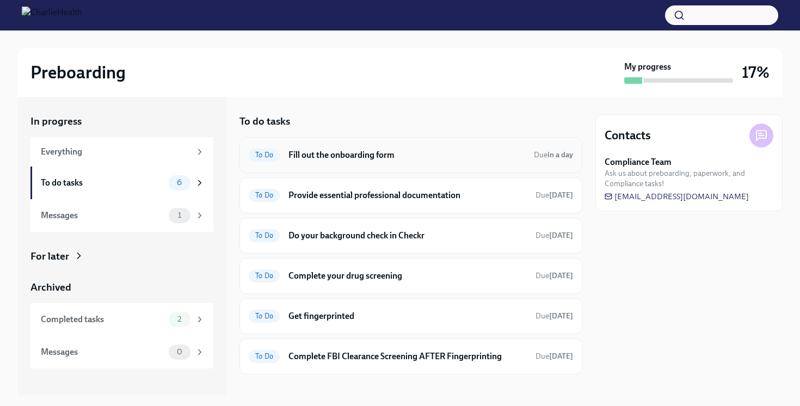
click at [354, 155] on h6 "Fill out the onboarding form" at bounding box center [407, 155] width 237 height 12
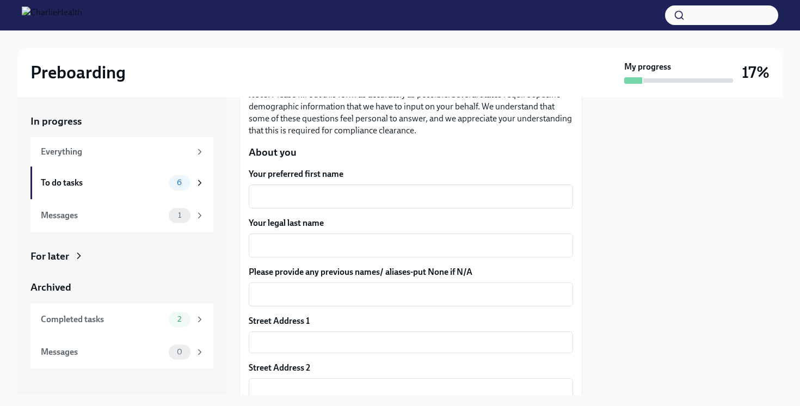
scroll to position [131, 0]
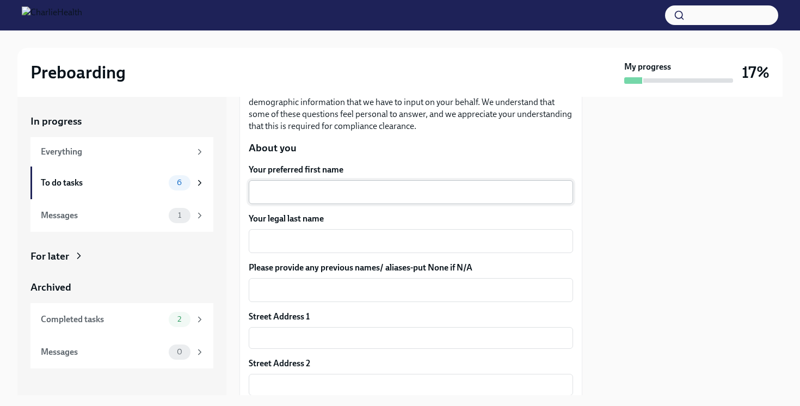
click at [340, 191] on textarea "Your preferred first name" at bounding box center [410, 192] width 311 height 13
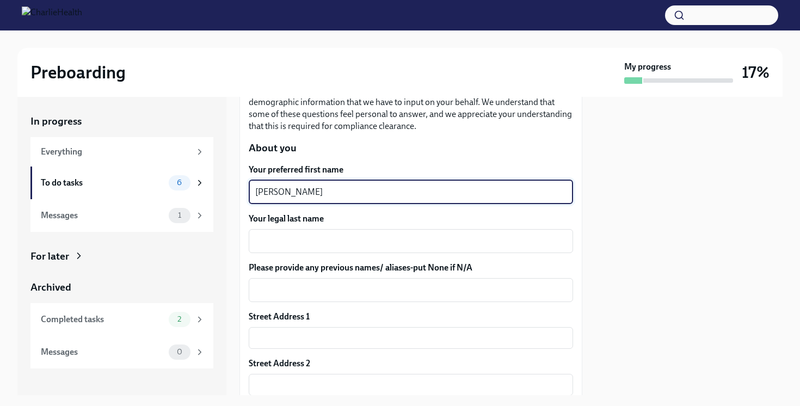
type textarea "[PERSON_NAME]"
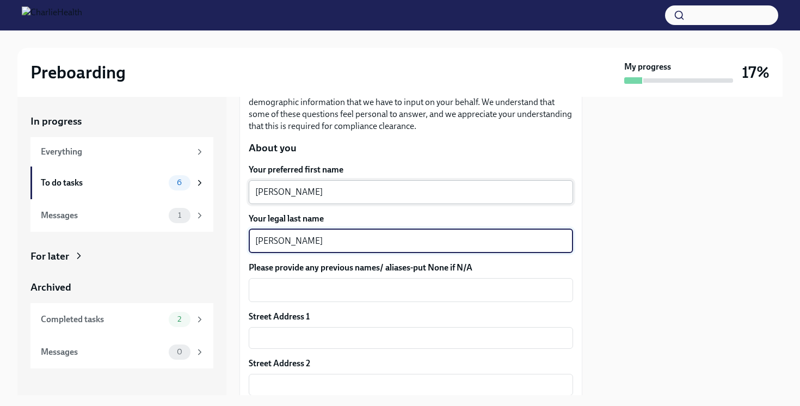
type textarea "[PERSON_NAME]"
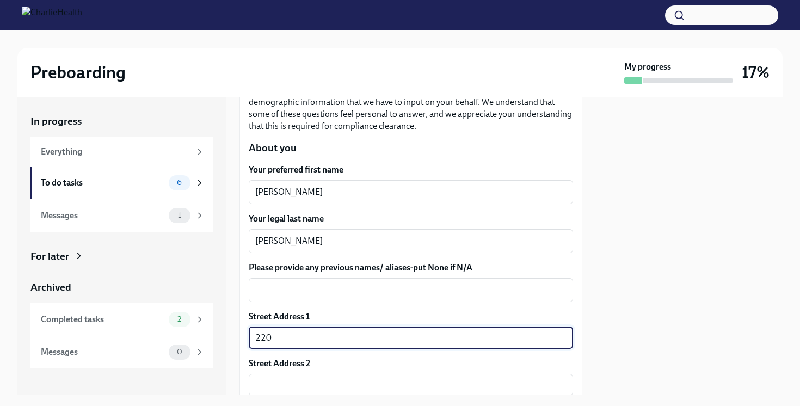
type input "[STREET_ADDRESS]"
type input "78577"
type input "[PERSON_NAME]"
type input "[GEOGRAPHIC_DATA]"
type input "US"
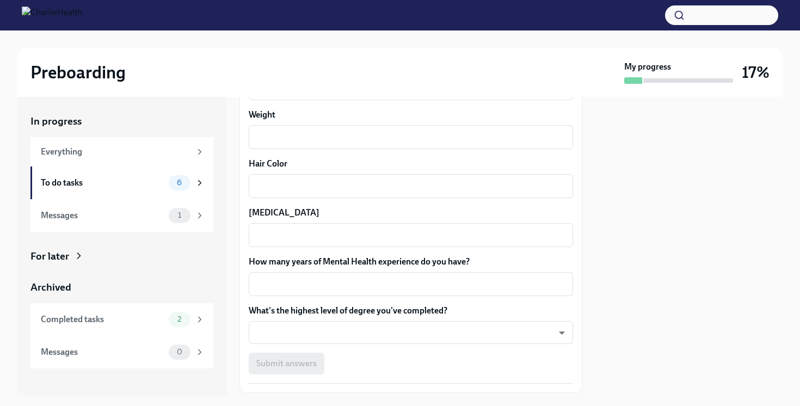
scroll to position [1037, 0]
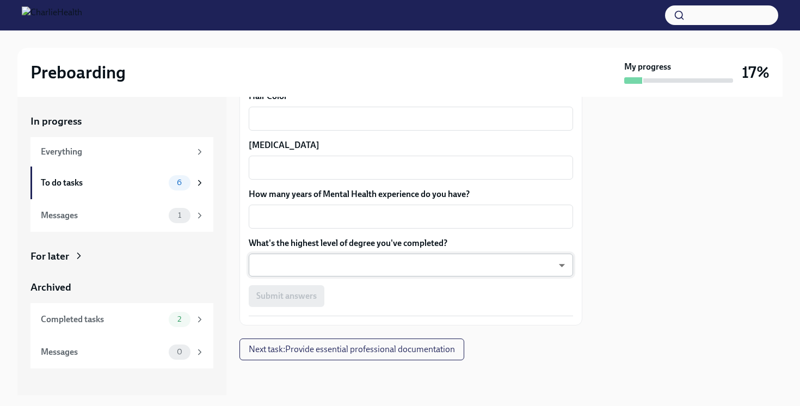
click at [350, 266] on body "Preboarding My progress 17% In progress Everything To do tasks 6 Messages 1 For…" at bounding box center [400, 203] width 800 height 406
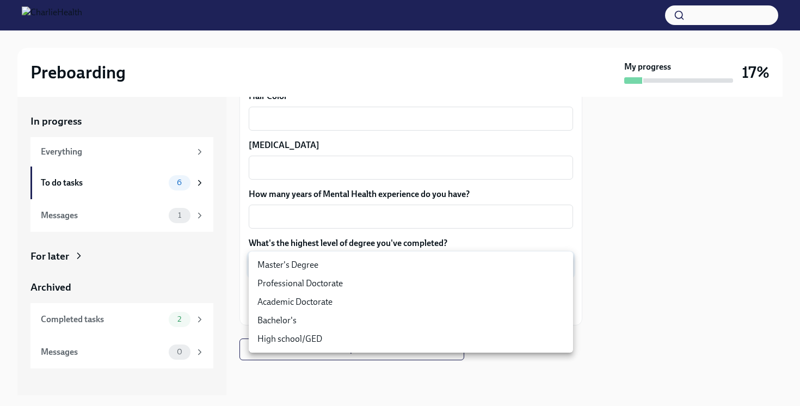
click at [348, 269] on li "Master's Degree" at bounding box center [411, 265] width 324 height 19
type input "2vBr-ghkD"
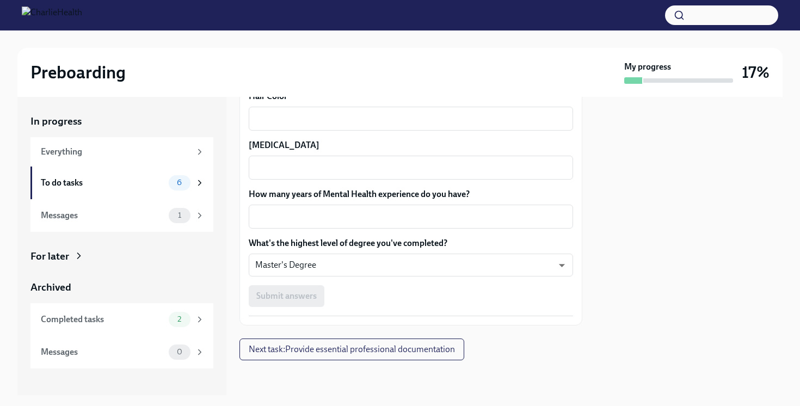
click at [351, 224] on div "x ​" at bounding box center [411, 217] width 324 height 24
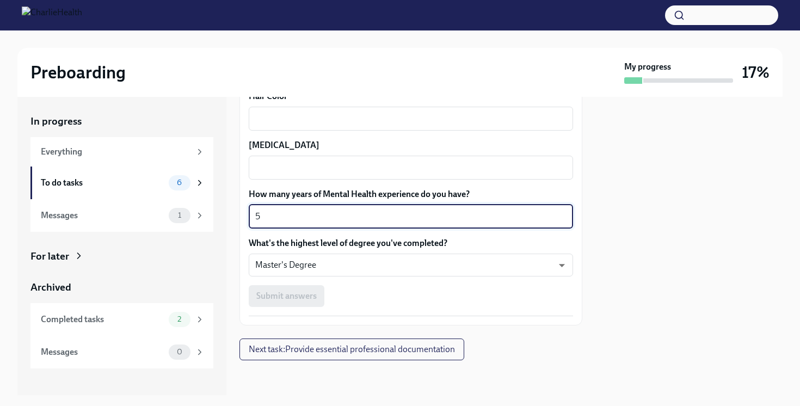
type textarea "5"
click at [301, 301] on div "Submit answers" at bounding box center [411, 296] width 324 height 22
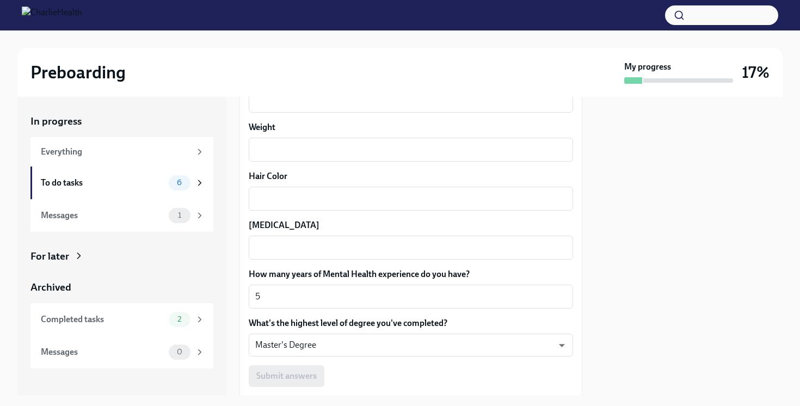
scroll to position [950, 0]
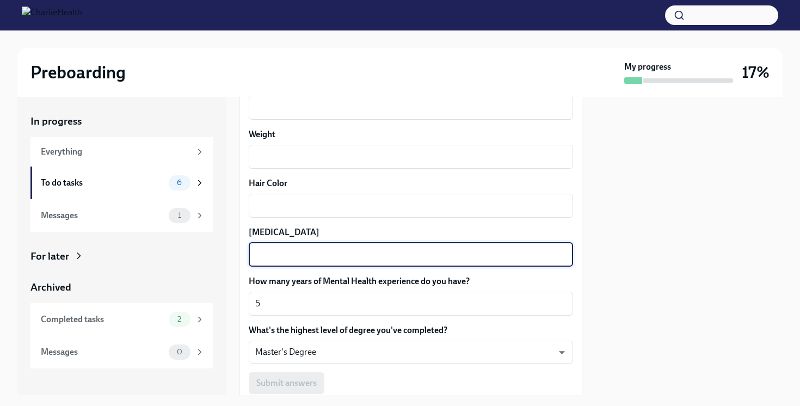
click at [302, 253] on textarea "[MEDICAL_DATA]" at bounding box center [410, 254] width 311 height 13
type textarea "Brown"
click at [310, 212] on textarea "Hair Color" at bounding box center [410, 205] width 311 height 13
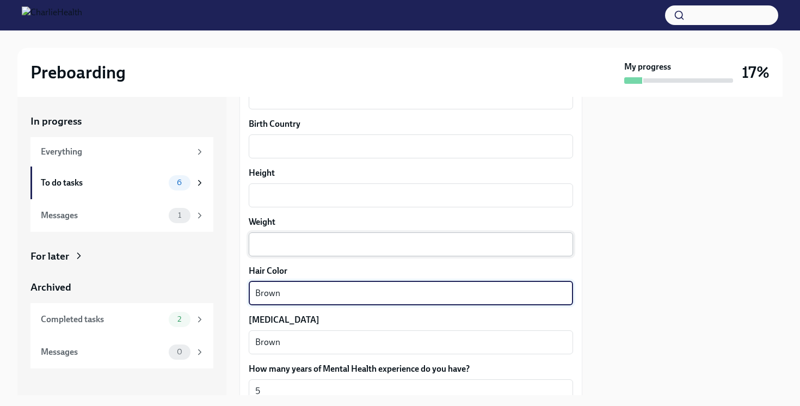
scroll to position [860, 0]
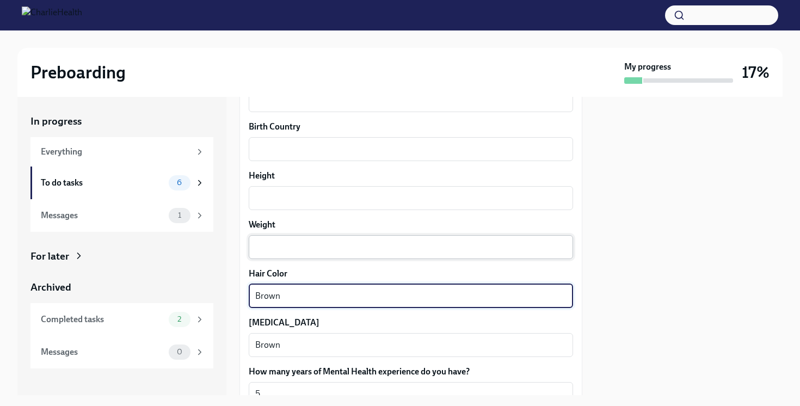
type textarea "Brown"
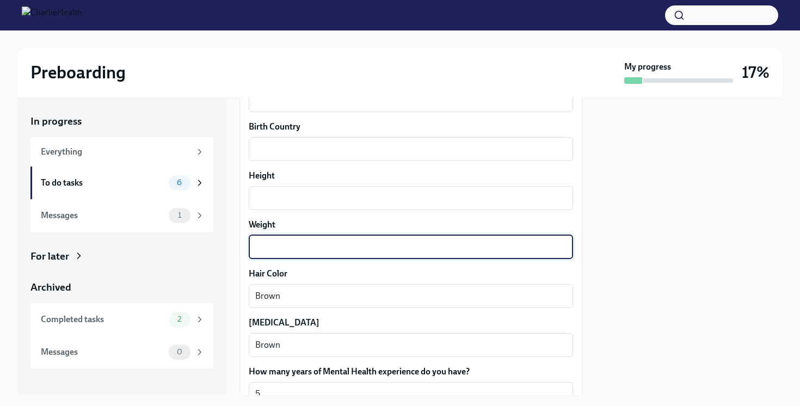
click at [291, 252] on textarea "Weight" at bounding box center [410, 247] width 311 height 13
type textarea "300"
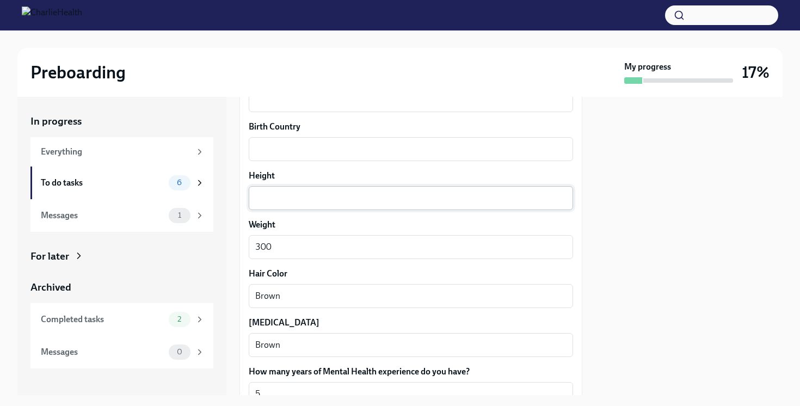
click at [299, 208] on div "x ​" at bounding box center [411, 198] width 324 height 24
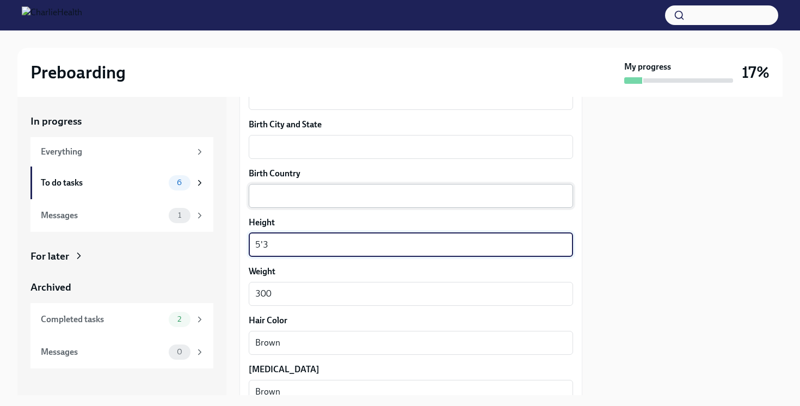
scroll to position [812, 0]
type textarea "5'3"
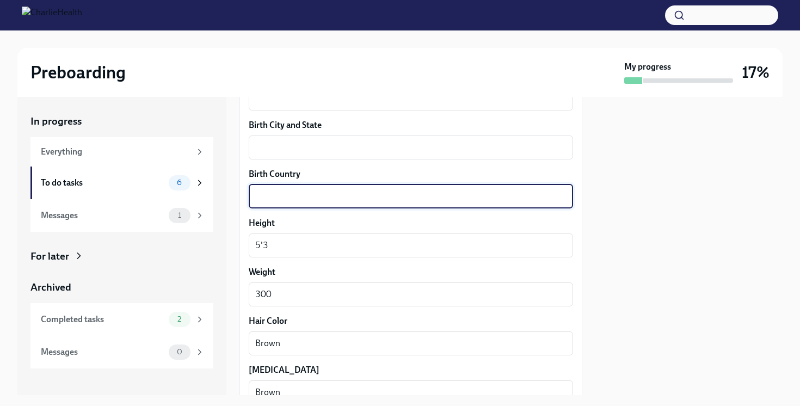
click at [288, 199] on textarea "Birth Country" at bounding box center [410, 196] width 311 height 13
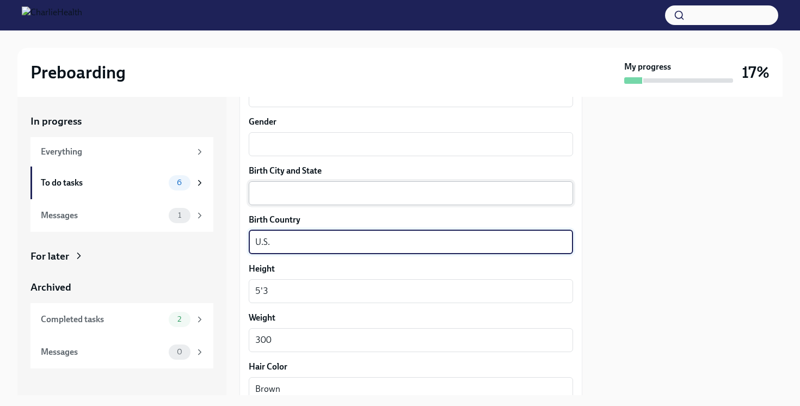
scroll to position [768, 0]
type textarea "U.S."
click at [287, 197] on textarea "Birth City and State" at bounding box center [410, 192] width 311 height 13
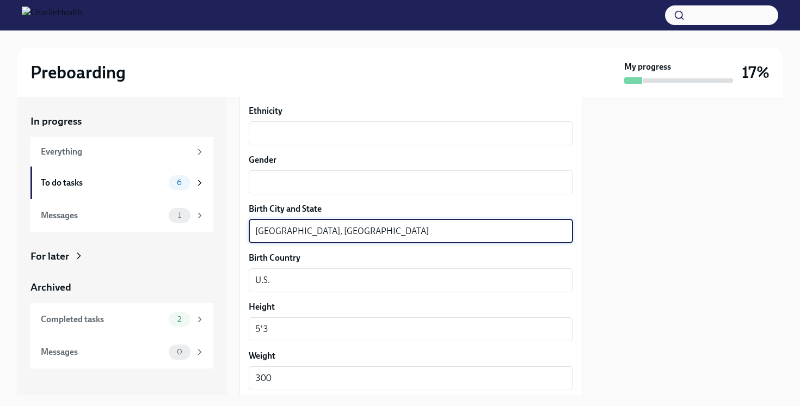
scroll to position [716, 0]
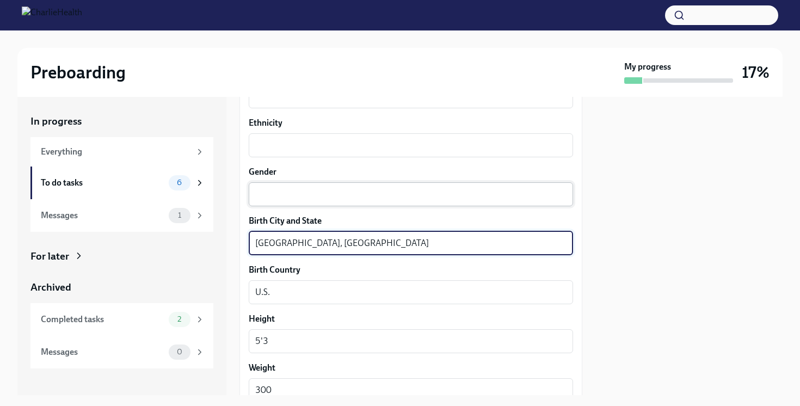
type textarea "[GEOGRAPHIC_DATA], [GEOGRAPHIC_DATA]"
click at [285, 199] on textarea "Gender" at bounding box center [410, 194] width 311 height 13
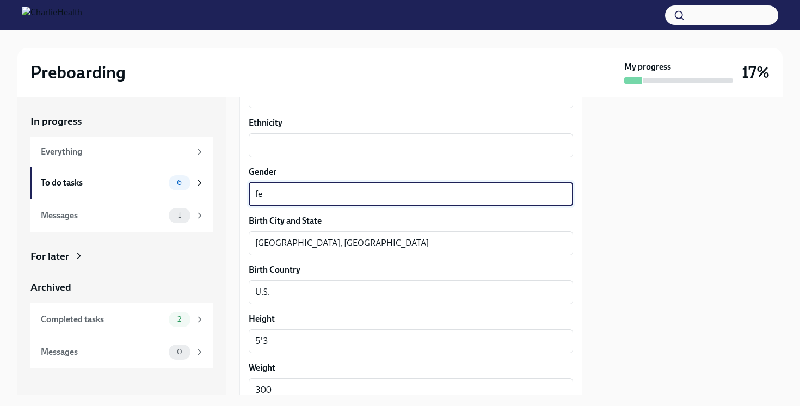
type textarea "f"
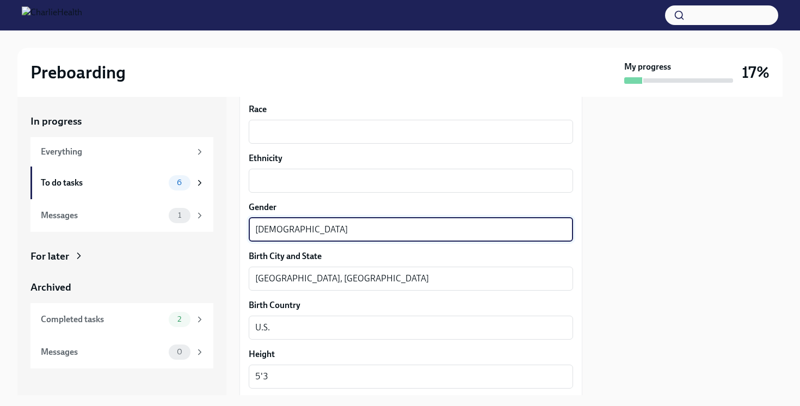
scroll to position [680, 0]
type textarea "[DEMOGRAPHIC_DATA]"
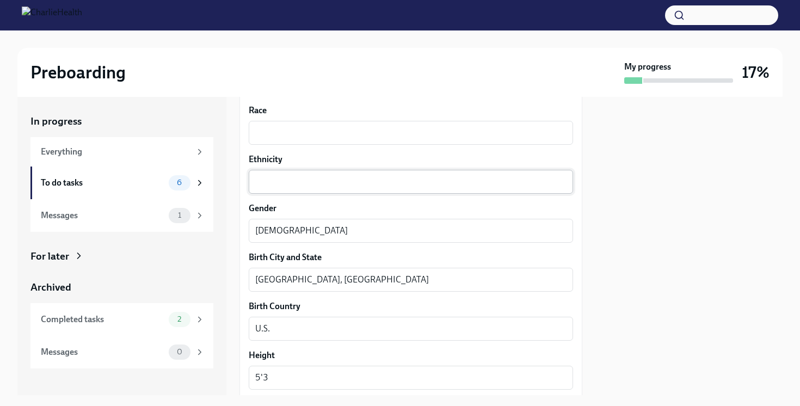
click at [279, 189] on div "x ​" at bounding box center [411, 182] width 324 height 24
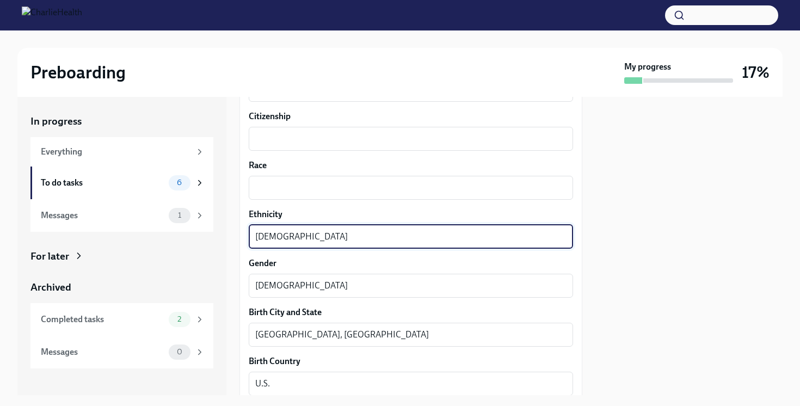
type textarea "[DEMOGRAPHIC_DATA]"
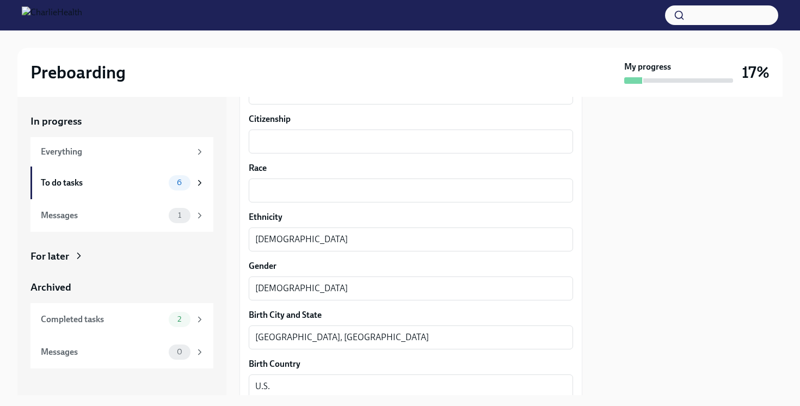
click at [278, 171] on label "Race" at bounding box center [411, 168] width 324 height 12
click at [278, 184] on textarea "Race" at bounding box center [410, 190] width 311 height 13
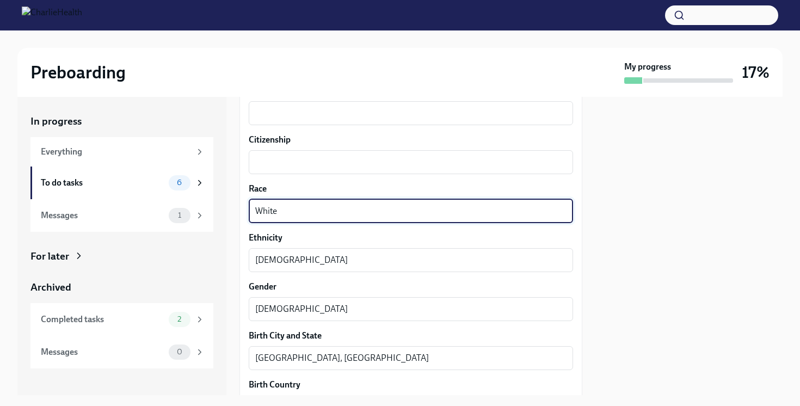
scroll to position [586, 0]
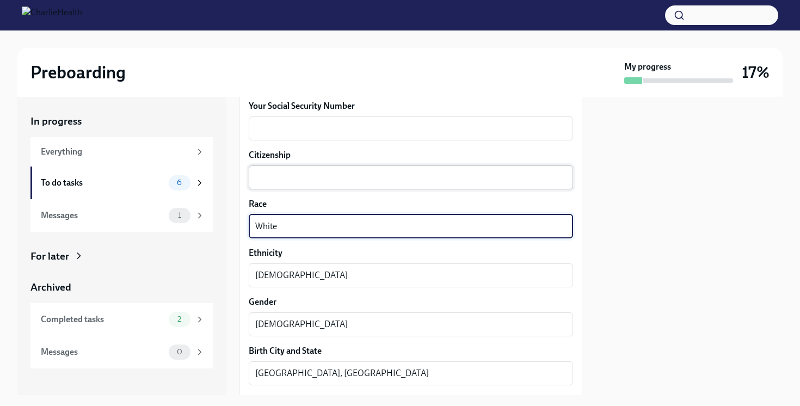
type textarea "White"
click at [277, 183] on textarea "Citizenship" at bounding box center [410, 177] width 311 height 13
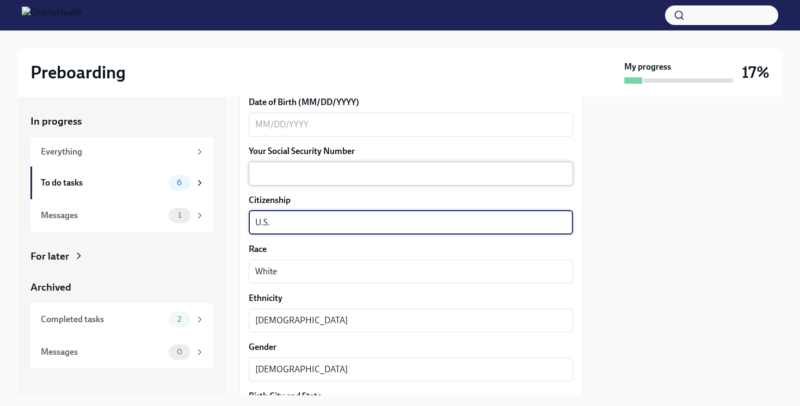
scroll to position [540, 0]
type textarea "U.S."
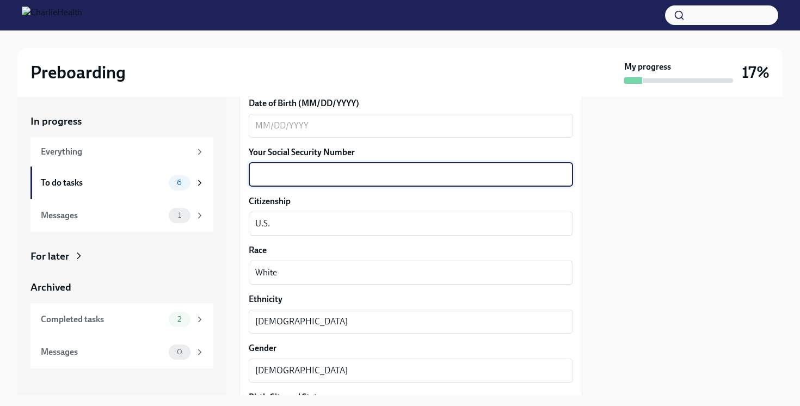
click at [273, 179] on textarea "Your Social Security Number" at bounding box center [410, 174] width 311 height 13
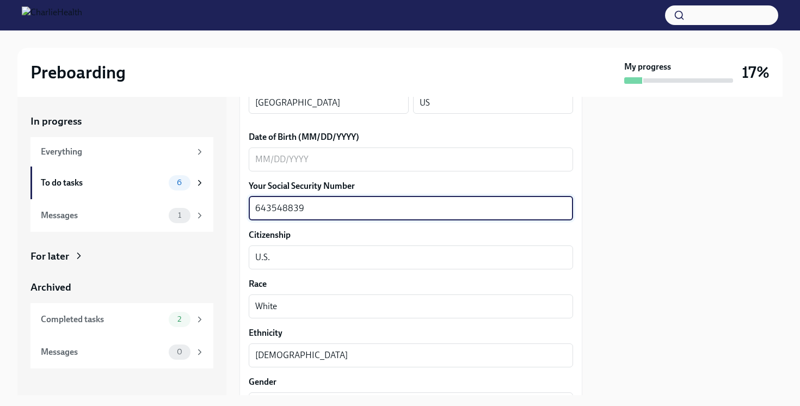
scroll to position [505, 0]
type textarea "643548839"
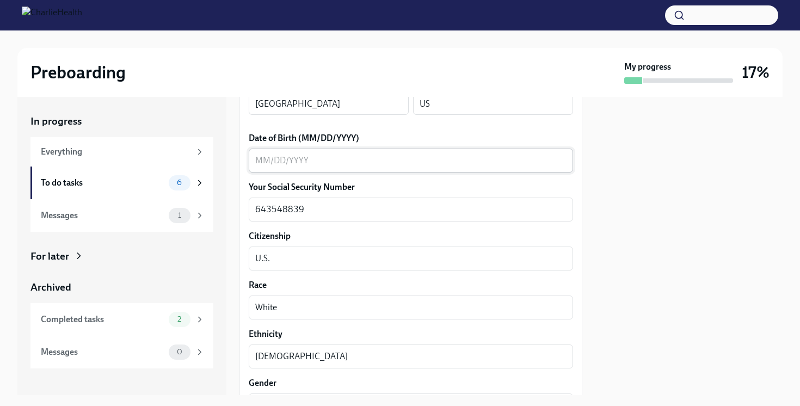
click at [272, 167] on div "x ​" at bounding box center [411, 161] width 324 height 24
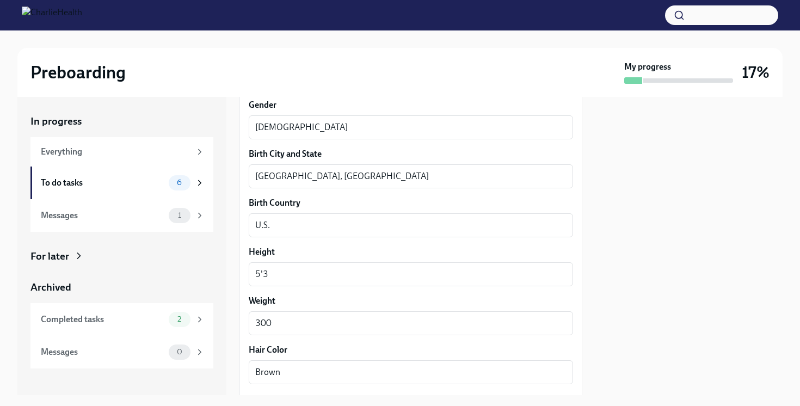
scroll to position [1037, 0]
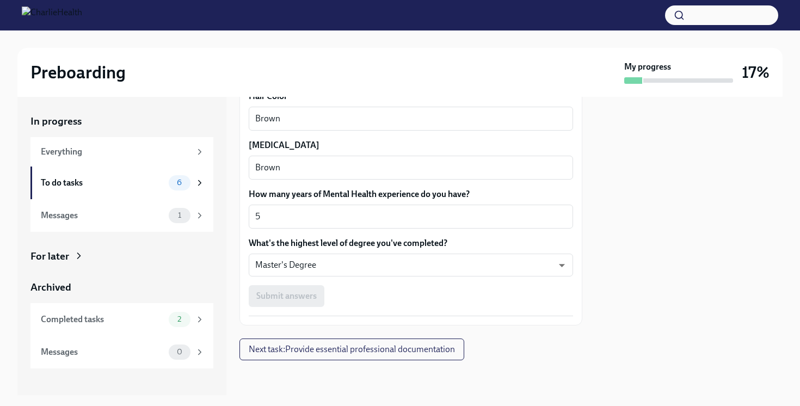
type textarea "[DATE]"
click at [296, 299] on div "Submit answers" at bounding box center [411, 296] width 324 height 22
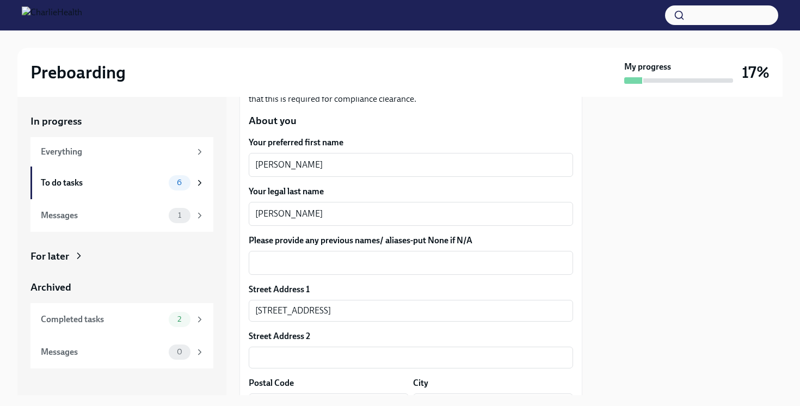
scroll to position [158, 0]
click at [332, 258] on textarea "Please provide any previous names/ aliases-put None if N/A" at bounding box center [410, 262] width 311 height 13
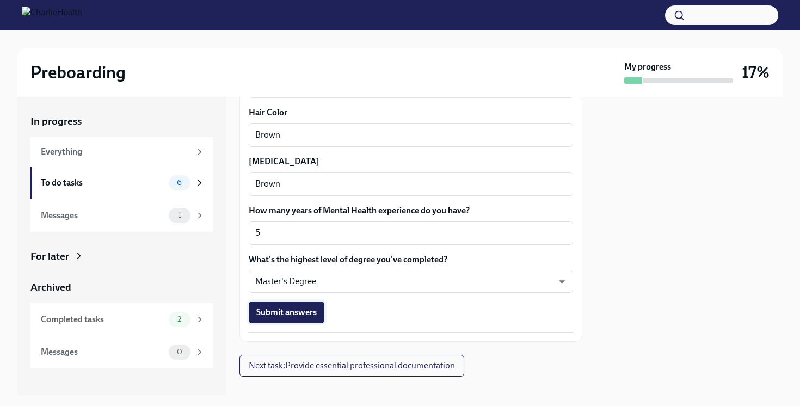
scroll to position [1037, 0]
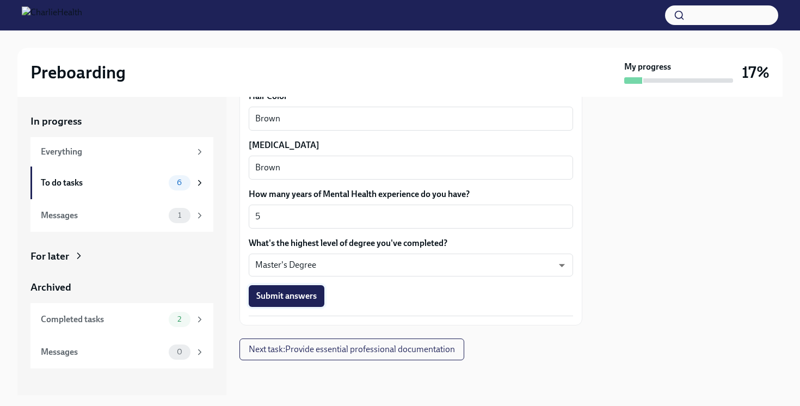
type textarea "N/A"
click at [305, 301] on span "Submit answers" at bounding box center [286, 296] width 60 height 11
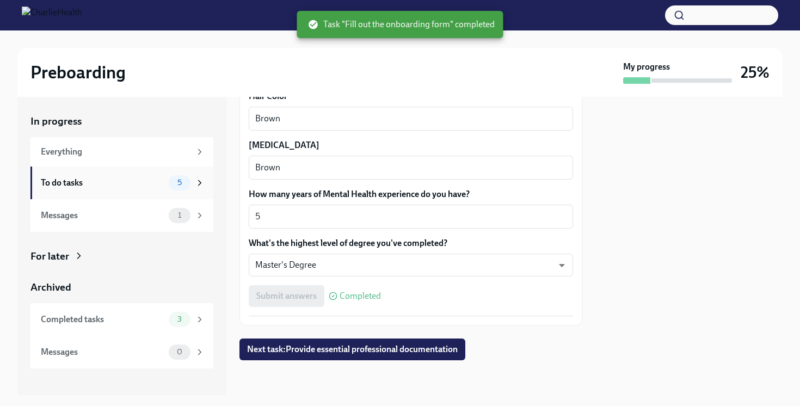
click at [152, 182] on div "To do tasks" at bounding box center [103, 183] width 124 height 12
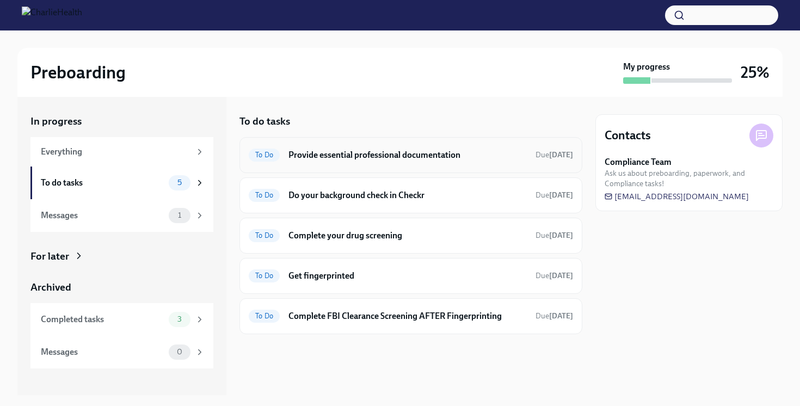
click at [392, 153] on h6 "Provide essential professional documentation" at bounding box center [408, 155] width 238 height 12
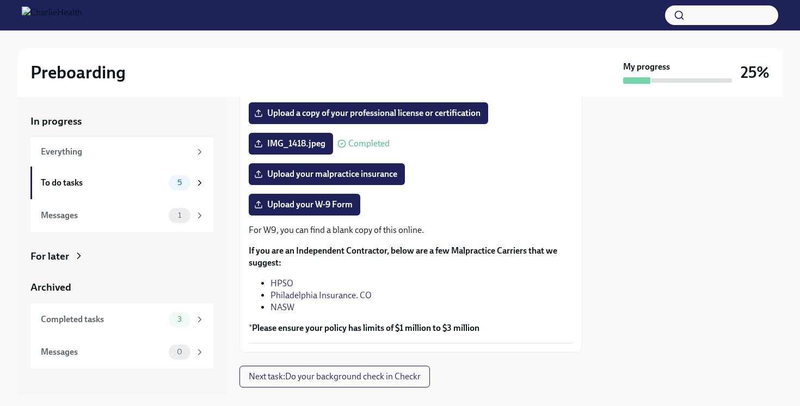
scroll to position [252, 0]
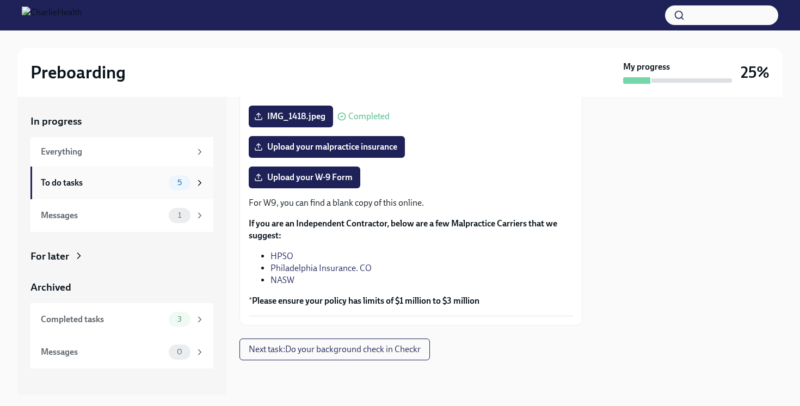
click at [155, 176] on div "To do tasks 5" at bounding box center [123, 182] width 164 height 15
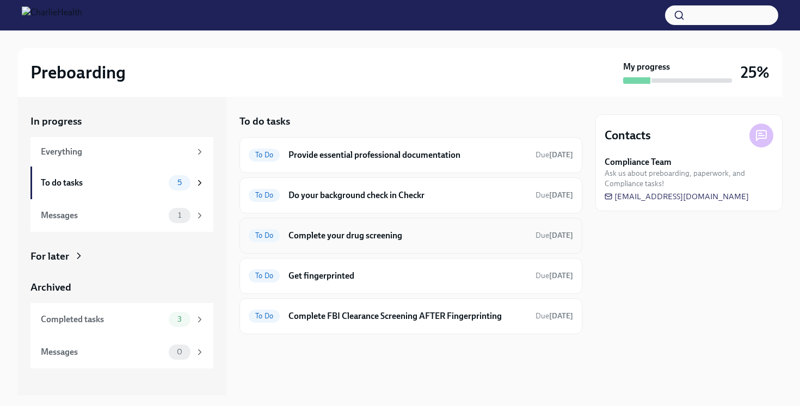
click at [369, 235] on h6 "Complete your drug screening" at bounding box center [408, 236] width 238 height 12
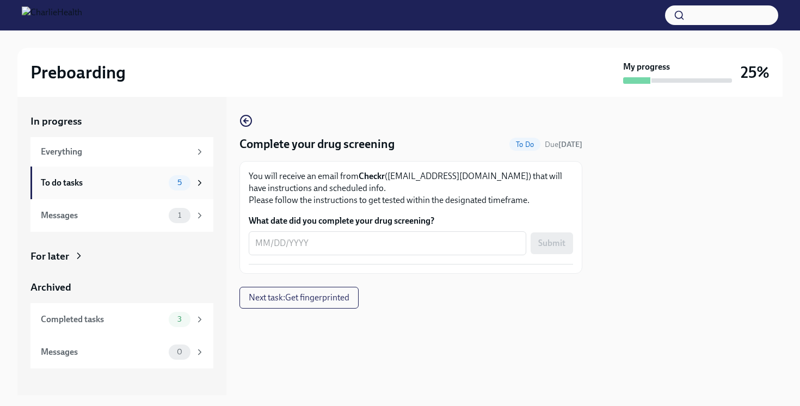
click at [148, 186] on div "To do tasks" at bounding box center [103, 183] width 124 height 12
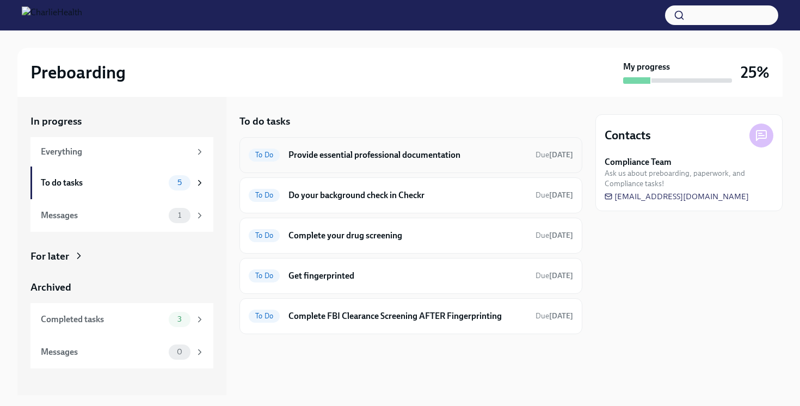
click at [372, 157] on h6 "Provide essential professional documentation" at bounding box center [408, 155] width 238 height 12
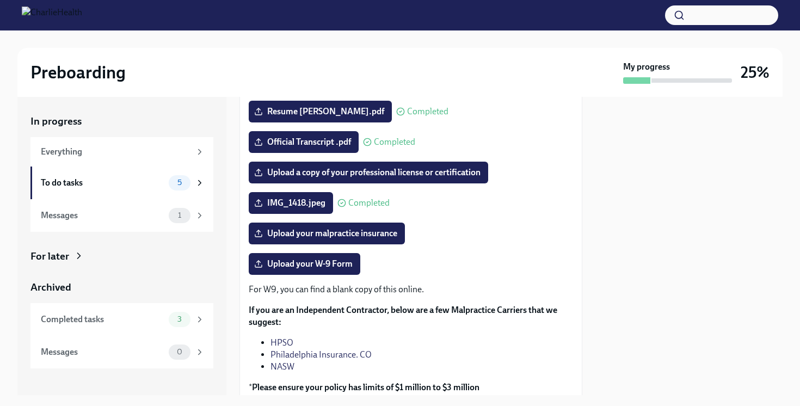
scroll to position [168, 0]
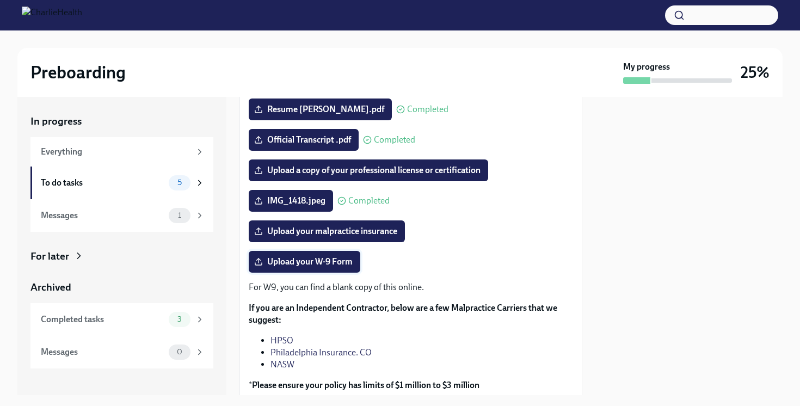
click at [336, 261] on span "Upload your W-9 Form" at bounding box center [304, 261] width 96 height 11
click at [0, 0] on input "Upload your W-9 Form" at bounding box center [0, 0] width 0 height 0
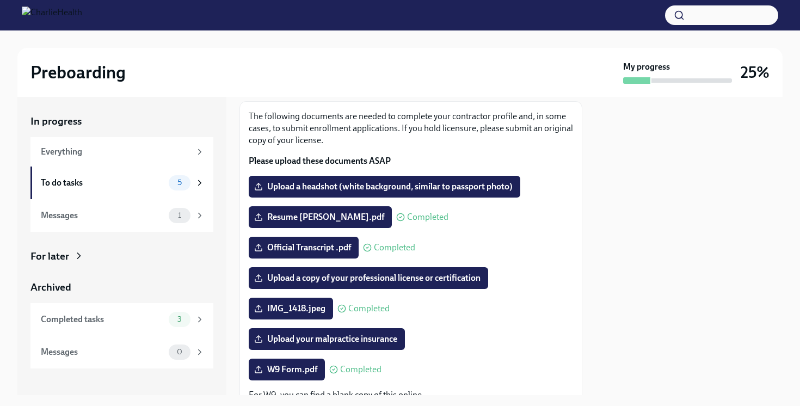
scroll to position [48, 0]
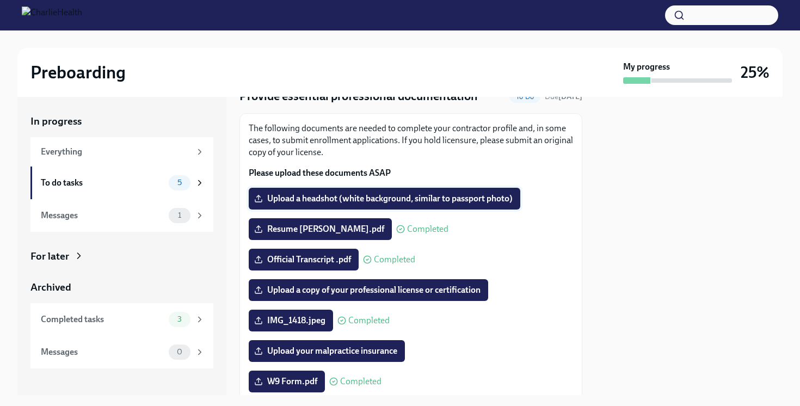
click at [335, 205] on label "Upload a headshot (white background, similar to passport photo)" at bounding box center [385, 199] width 272 height 22
click at [0, 0] on input "Upload a headshot (white background, similar to passport photo)" at bounding box center [0, 0] width 0 height 0
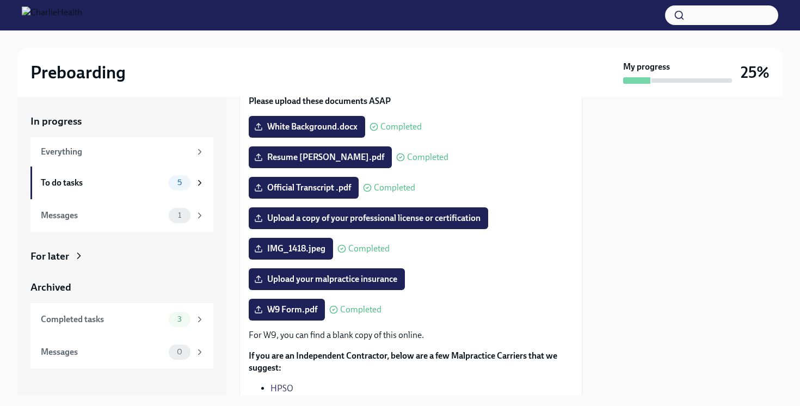
scroll to position [115, 0]
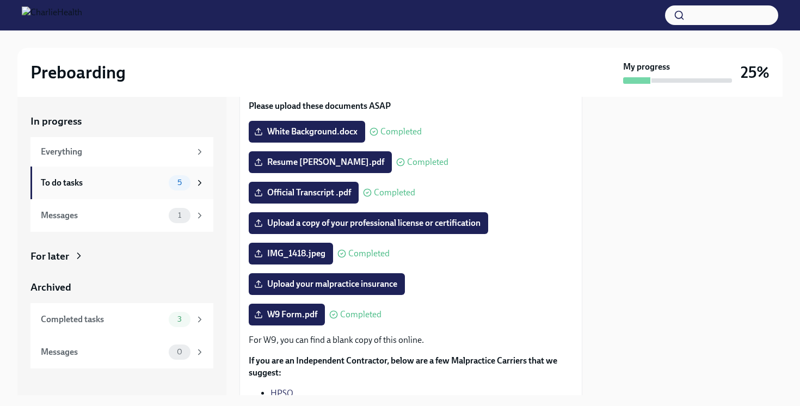
click at [160, 176] on div "To do tasks 5" at bounding box center [123, 182] width 164 height 15
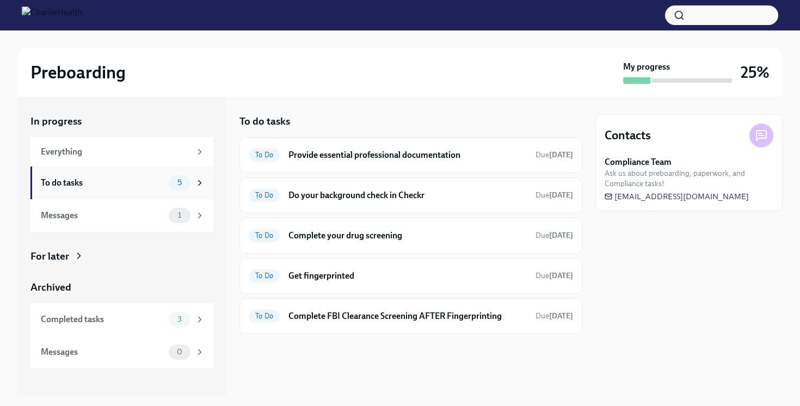
click at [146, 185] on div "To do tasks" at bounding box center [103, 183] width 124 height 12
click at [377, 154] on h6 "Provide essential professional documentation" at bounding box center [408, 155] width 238 height 12
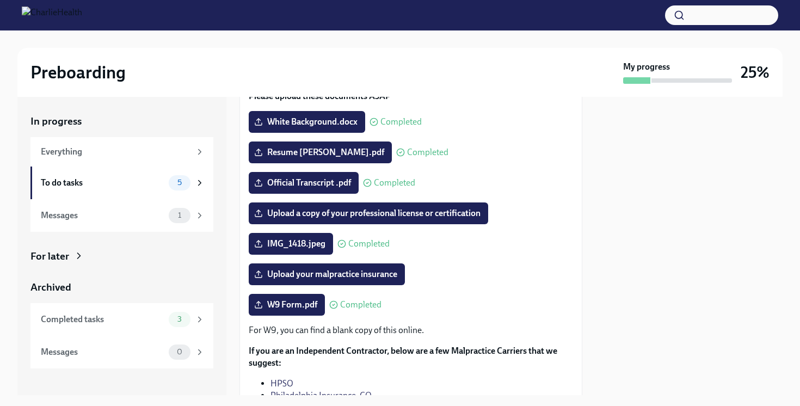
scroll to position [130, 0]
